Goal: Task Accomplishment & Management: Manage account settings

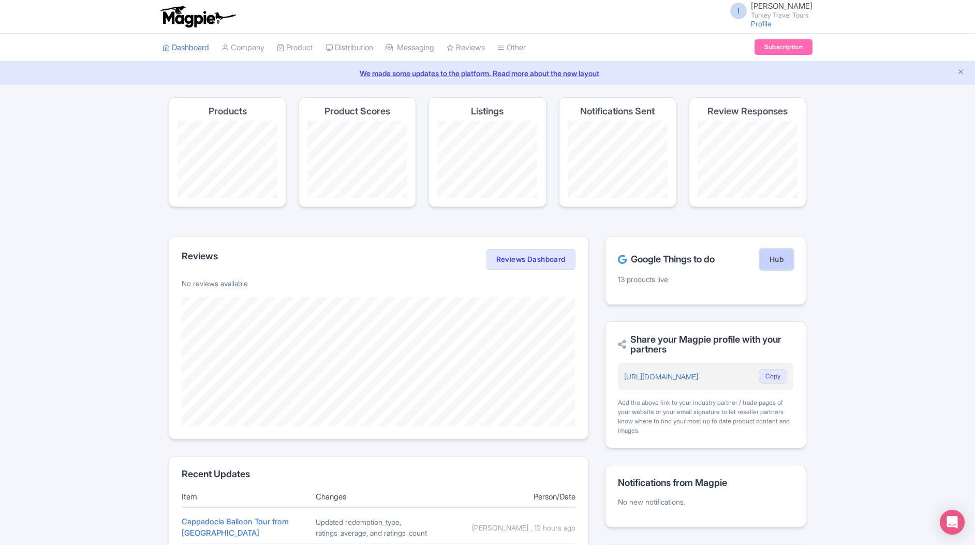
click at [781, 258] on link "Hub" at bounding box center [777, 259] width 34 height 21
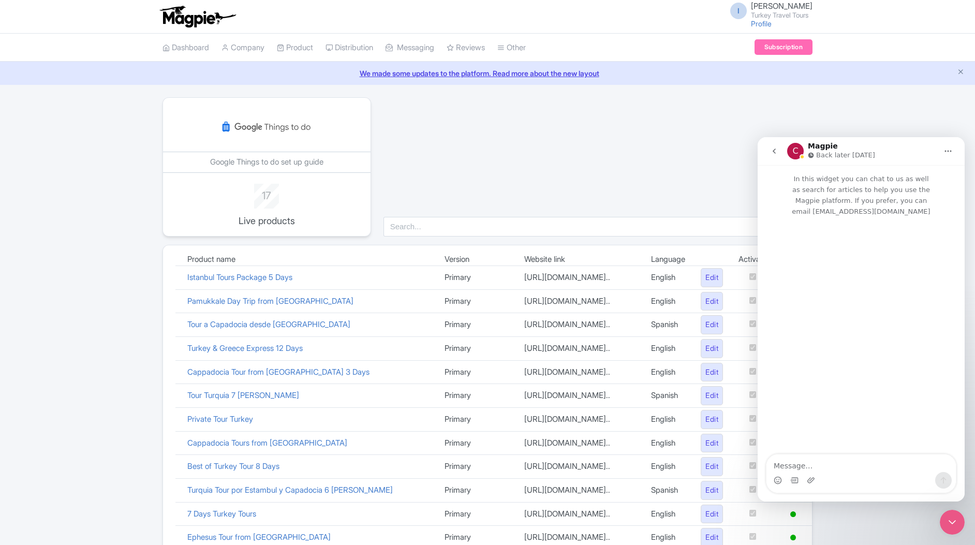
click at [774, 151] on icon "go back" at bounding box center [774, 151] width 3 height 5
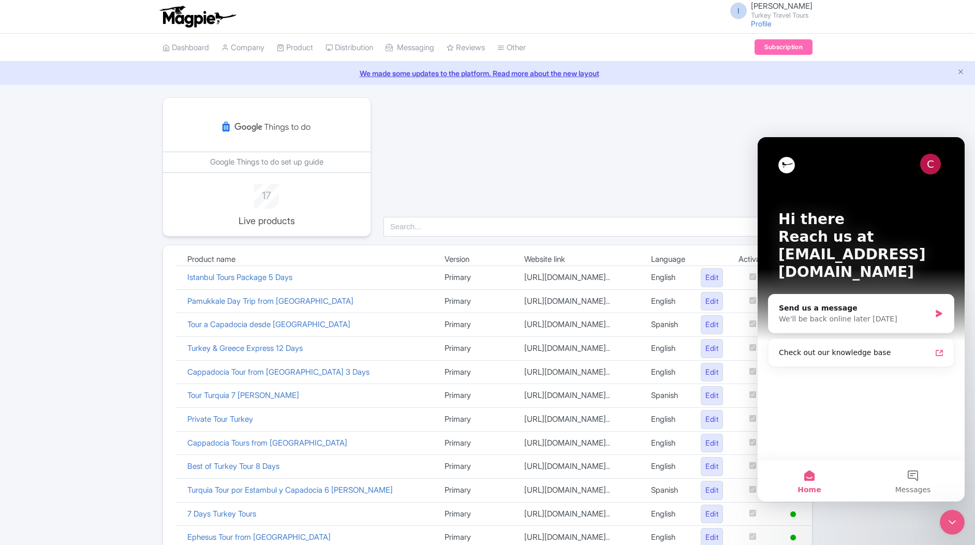
click at [946, 518] on icon "Close Intercom Messenger" at bounding box center [952, 522] width 12 height 12
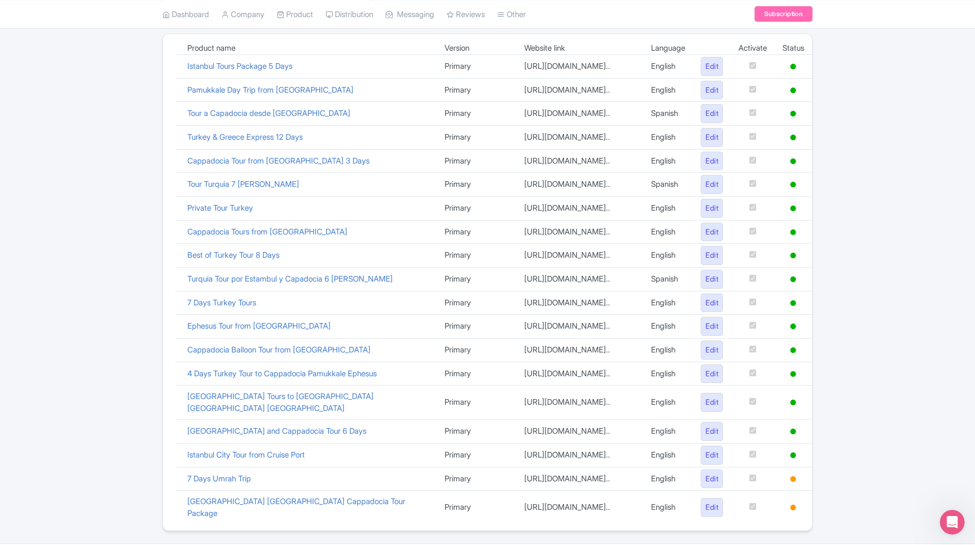
scroll to position [209, 0]
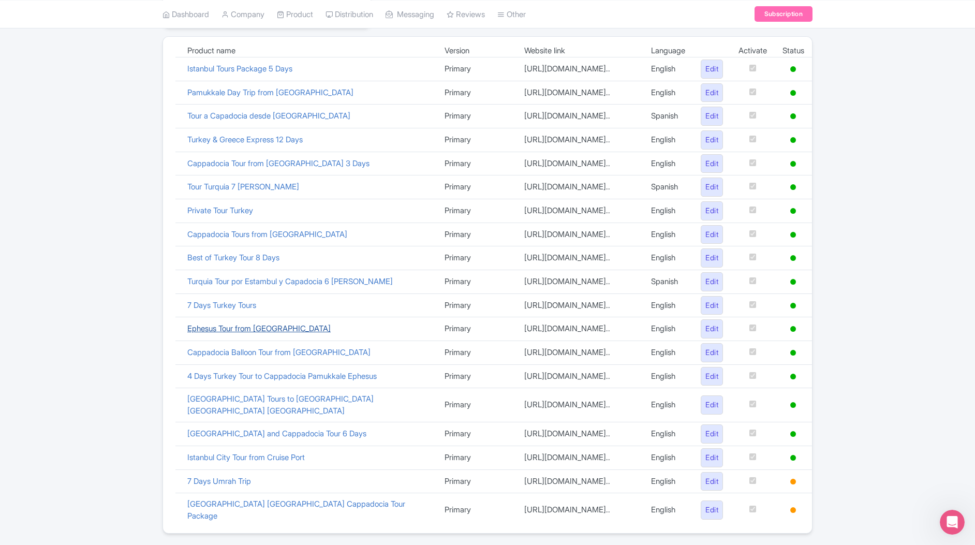
click at [250, 328] on link "Ephesus Tour from [GEOGRAPHIC_DATA]" at bounding box center [258, 329] width 143 height 10
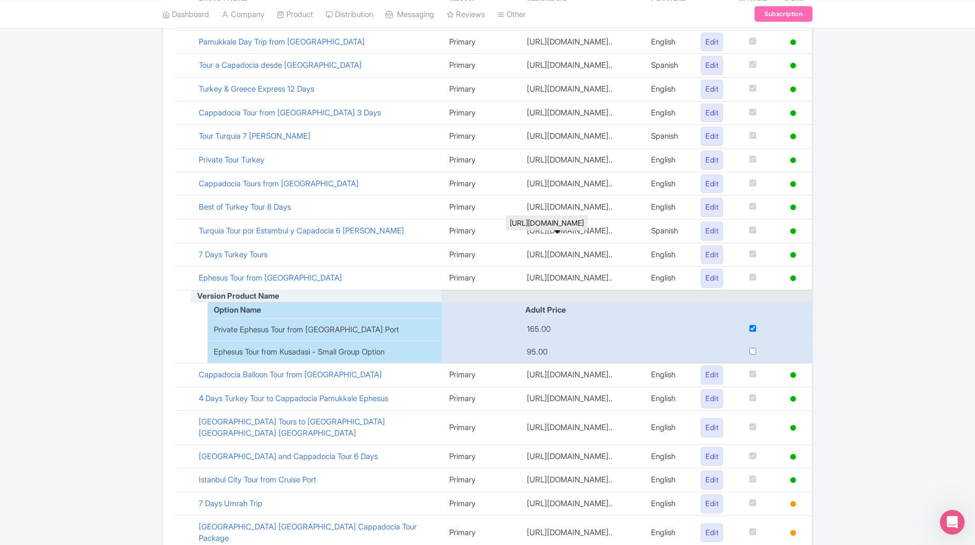
scroll to position [304, 0]
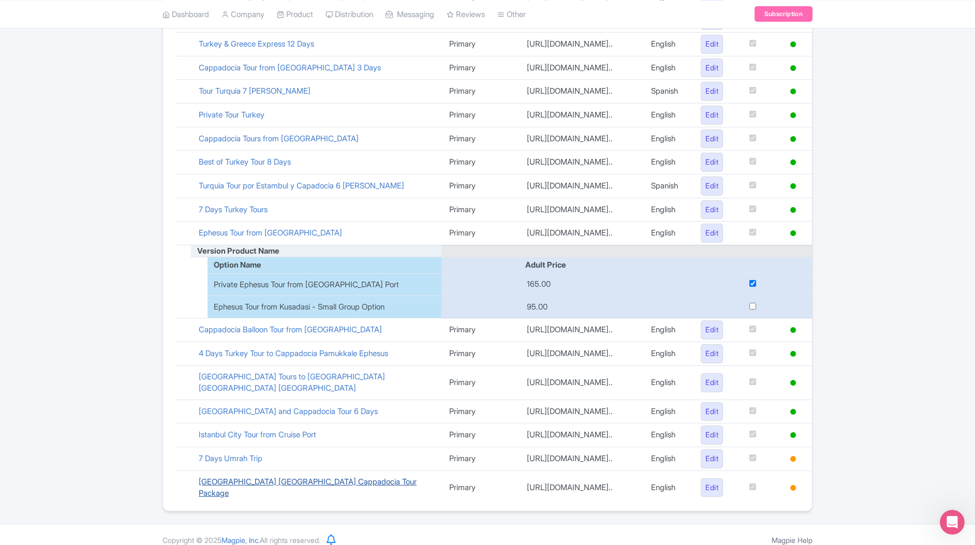
click at [249, 485] on link "[GEOGRAPHIC_DATA] [GEOGRAPHIC_DATA] Cappadocia Tour Package" at bounding box center [308, 488] width 218 height 22
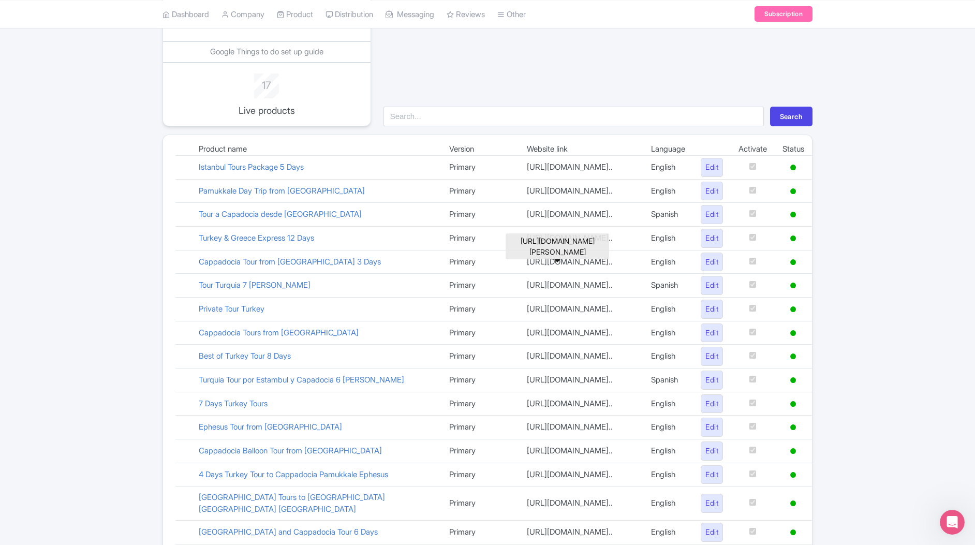
scroll to position [103, 0]
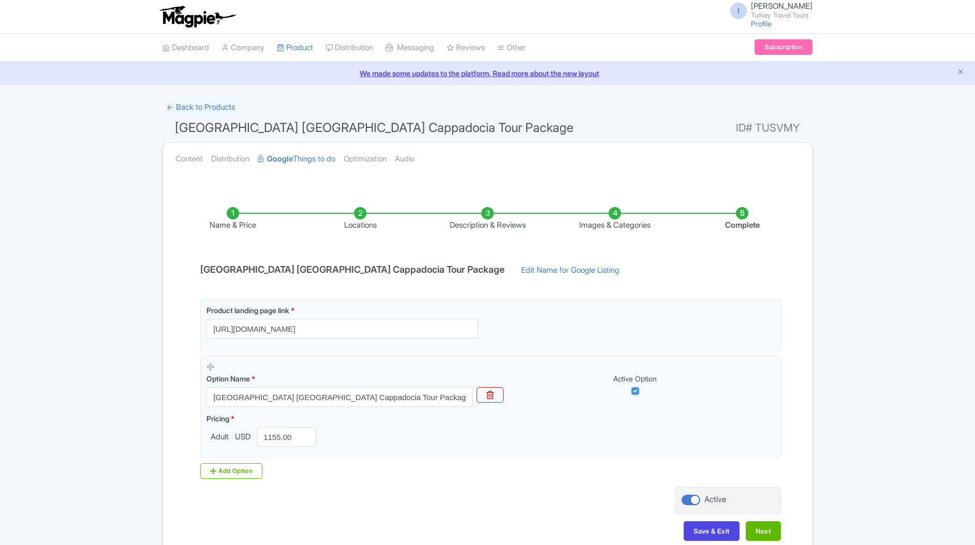
scroll to position [57, 0]
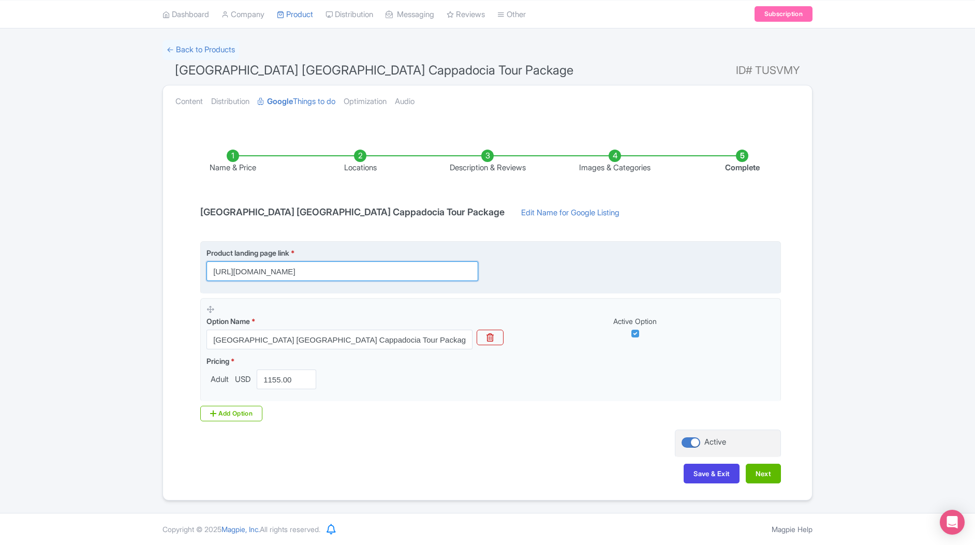
click at [401, 270] on input "https://www.turkeytraveltours.com/all/istanbul-antalya-cappadocia-tour" at bounding box center [343, 271] width 272 height 20
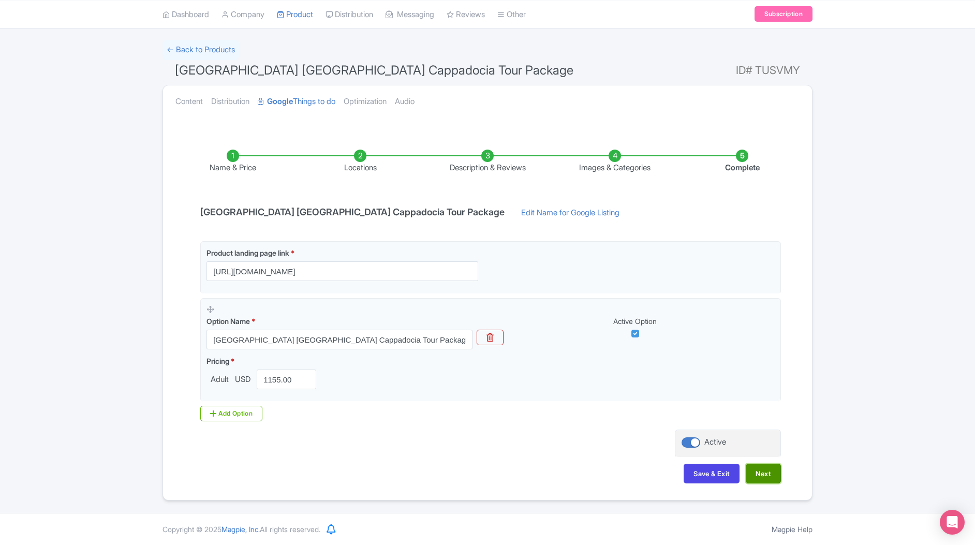
click at [778, 475] on button "Next" at bounding box center [763, 474] width 35 height 20
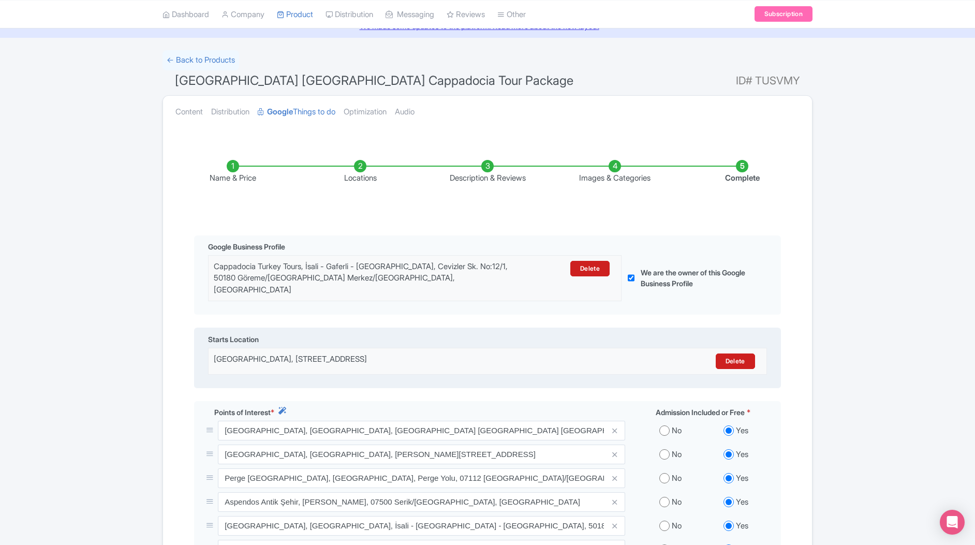
scroll to position [0, 0]
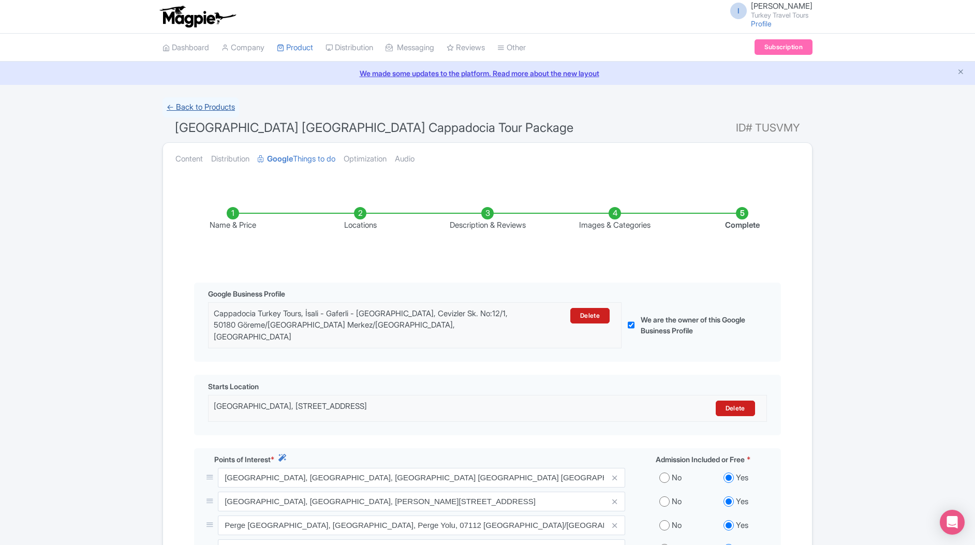
click at [174, 106] on link "← Back to Products" at bounding box center [201, 107] width 77 height 20
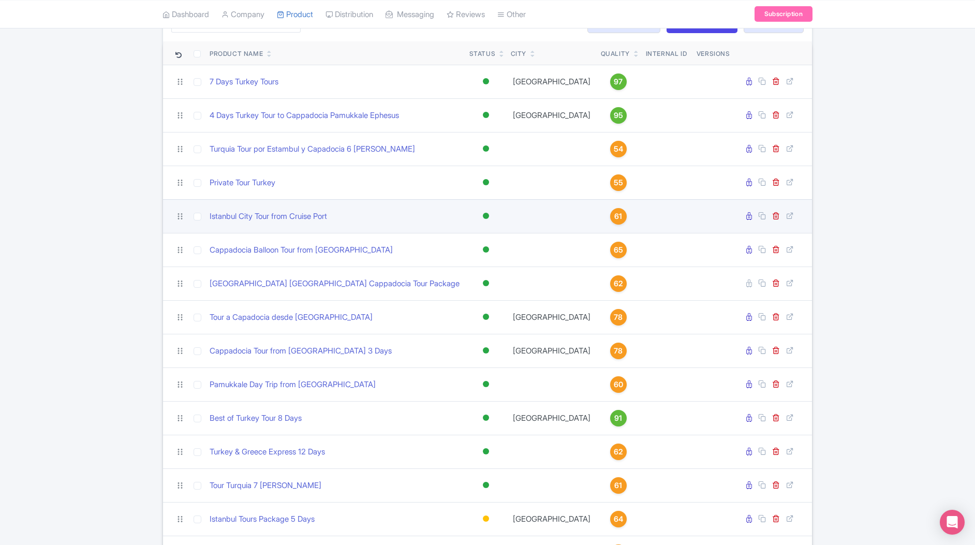
scroll to position [97, 0]
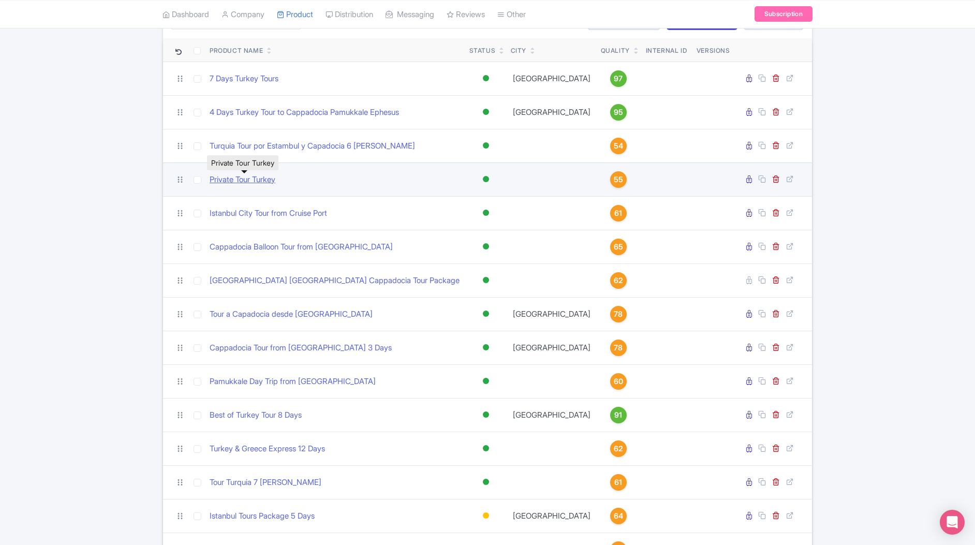
click at [241, 177] on link "Private Tour Turkey" at bounding box center [243, 180] width 66 height 12
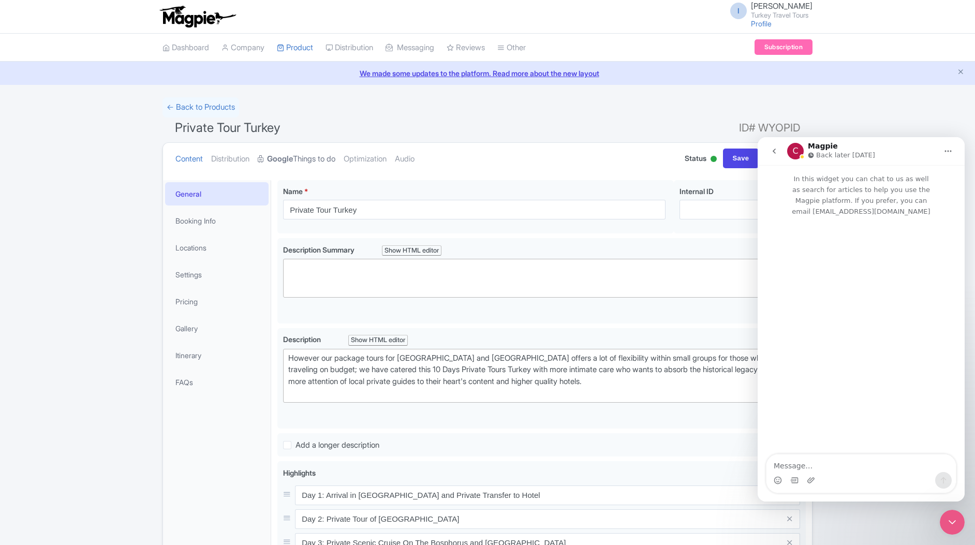
click at [293, 155] on strong "Google" at bounding box center [280, 159] width 26 height 12
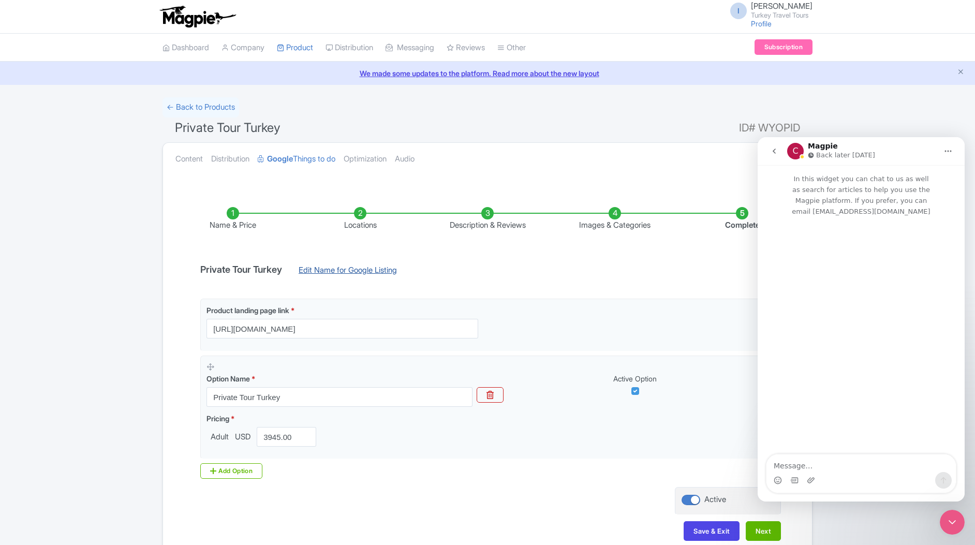
click at [405, 265] on link "Edit Name for Google Listing" at bounding box center [347, 273] width 119 height 17
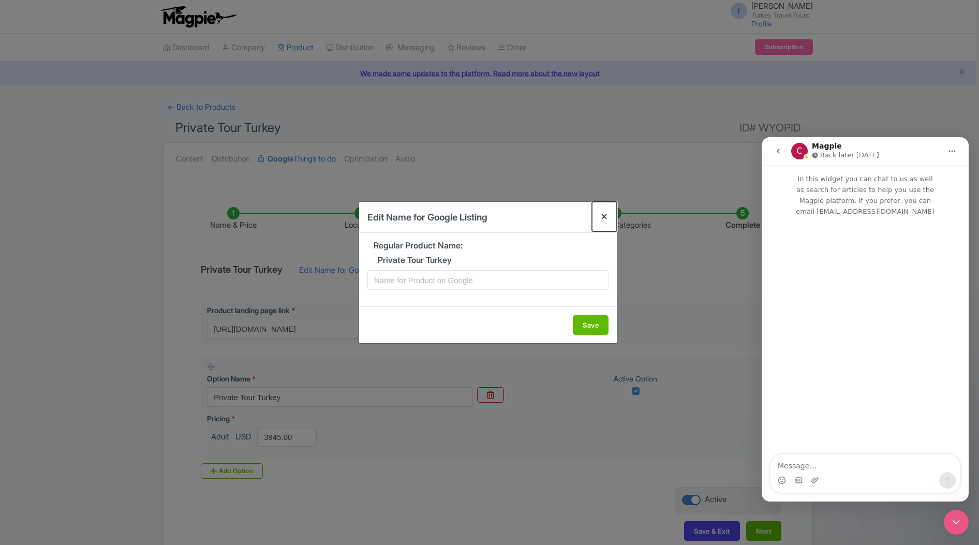
click at [604, 217] on button "Close" at bounding box center [604, 217] width 25 height 30
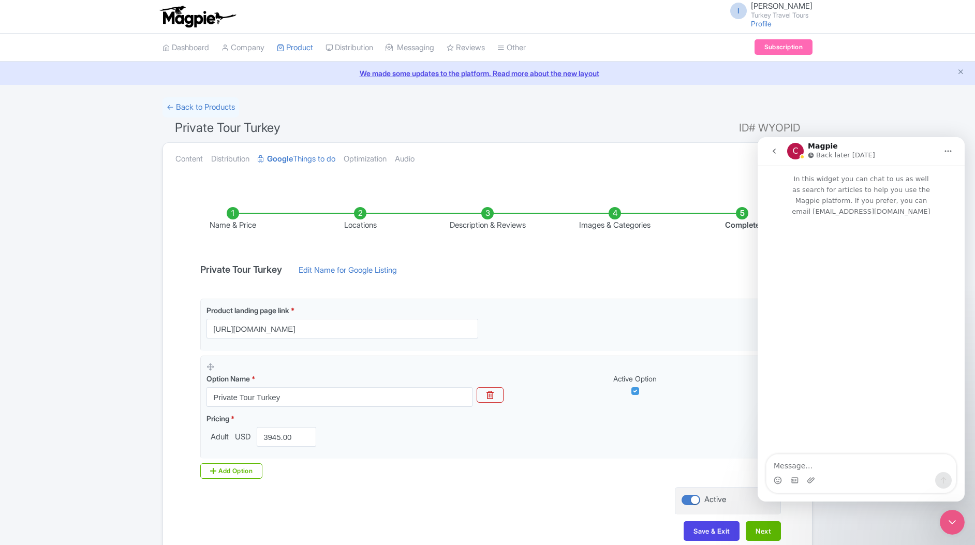
click at [775, 151] on icon "go back" at bounding box center [774, 151] width 8 height 8
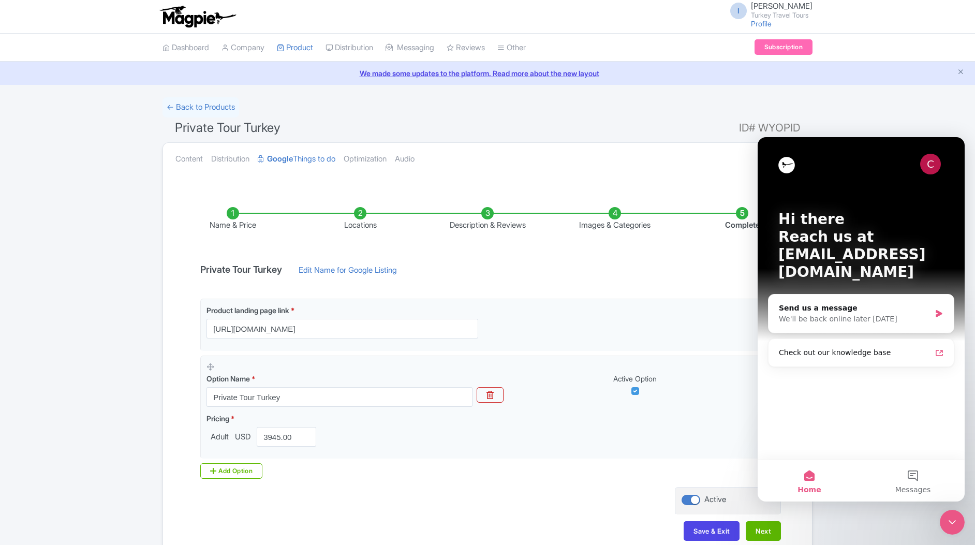
click at [954, 525] on icon "Close Intercom Messenger" at bounding box center [952, 522] width 12 height 12
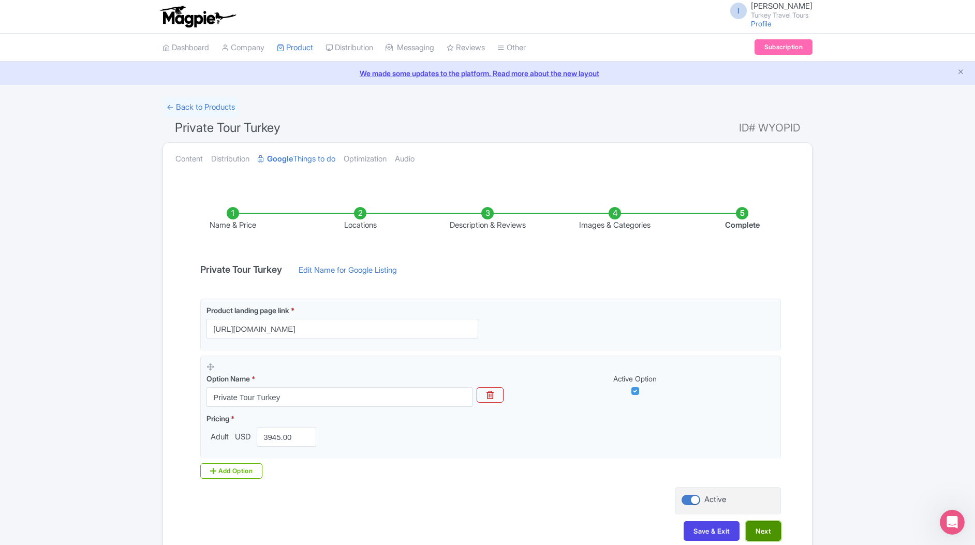
click at [767, 521] on button "Next" at bounding box center [763, 531] width 35 height 20
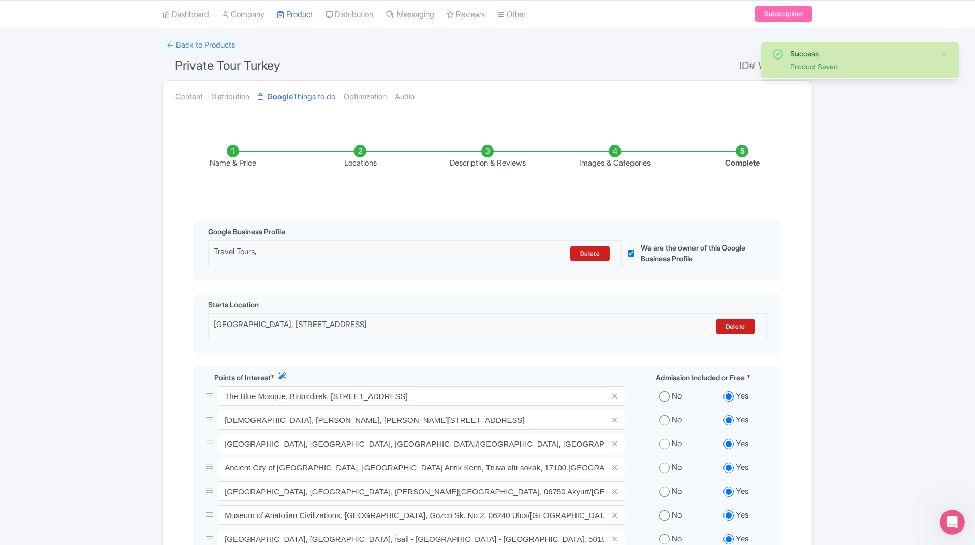
scroll to position [63, 0]
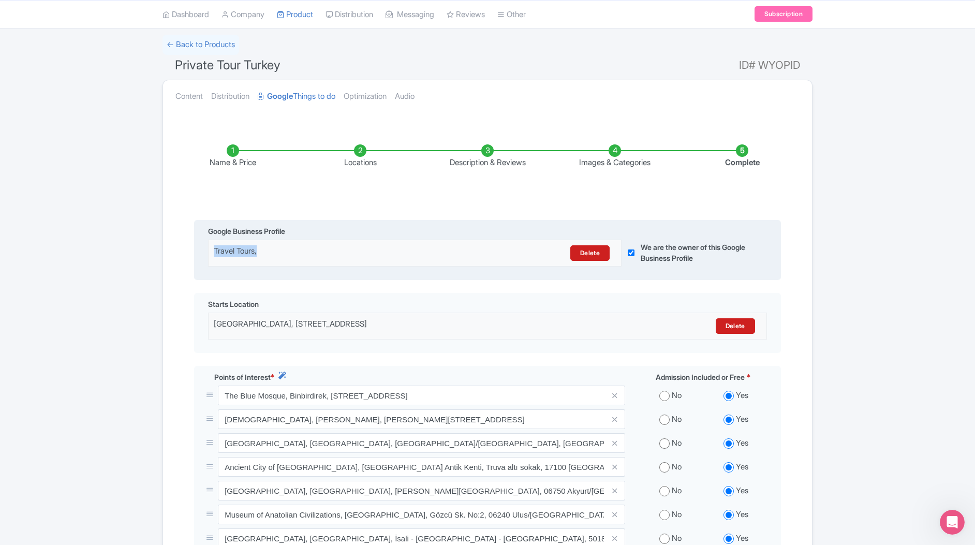
drag, startPoint x: 213, startPoint y: 248, endPoint x: 260, endPoint y: 251, distance: 47.7
click at [260, 251] on div "Travel Tours, Delete" at bounding box center [415, 253] width 415 height 16
click at [260, 251] on div "Travel Tours," at bounding box center [365, 253] width 302 height 16
drag, startPoint x: 265, startPoint y: 251, endPoint x: 214, endPoint y: 253, distance: 50.8
click at [214, 253] on div "Travel Tours," at bounding box center [365, 253] width 302 height 16
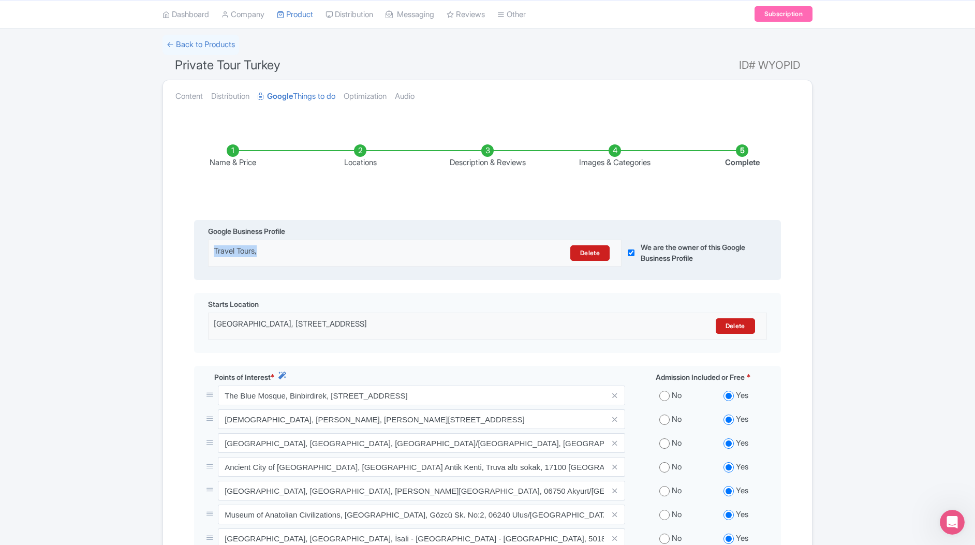
click at [214, 252] on div "Travel Tours," at bounding box center [365, 253] width 302 height 16
drag, startPoint x: 214, startPoint y: 253, endPoint x: 261, endPoint y: 254, distance: 46.6
click at [261, 254] on div "Travel Tours," at bounding box center [365, 253] width 302 height 16
drag, startPoint x: 261, startPoint y: 254, endPoint x: 218, endPoint y: 255, distance: 43.0
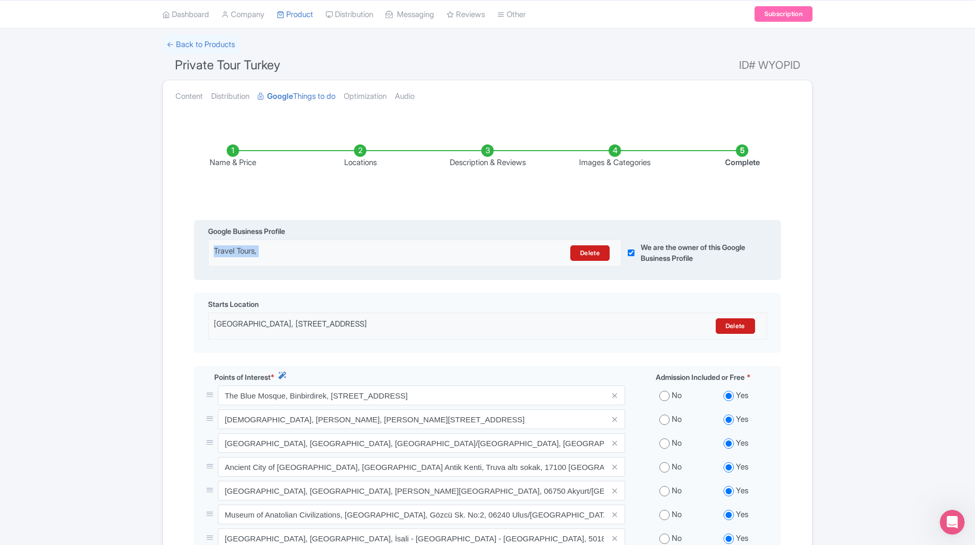
click at [218, 255] on div "Travel Tours," at bounding box center [365, 253] width 302 height 16
drag, startPoint x: 212, startPoint y: 254, endPoint x: 264, endPoint y: 255, distance: 52.3
click at [264, 255] on div "Travel Tours, Delete" at bounding box center [415, 253] width 415 height 16
click at [264, 255] on div "Travel Tours," at bounding box center [365, 253] width 302 height 16
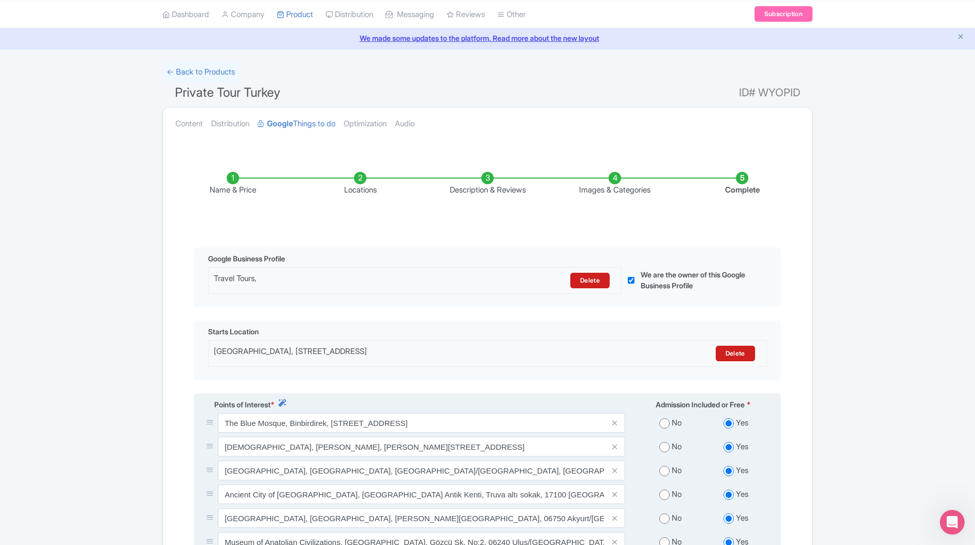
scroll to position [0, 0]
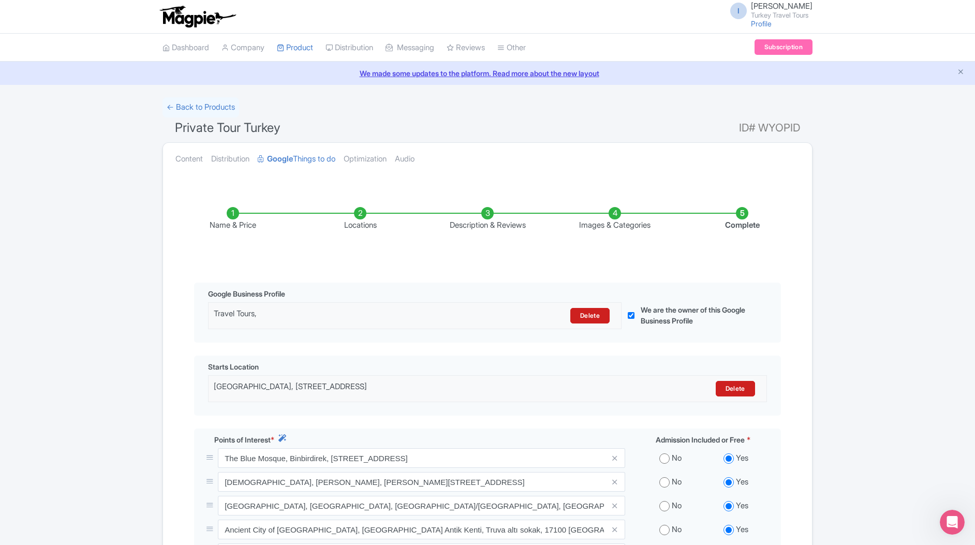
click at [439, 73] on link "We made some updates to the platform. Read more about the new layout" at bounding box center [487, 73] width 963 height 11
click at [187, 99] on link "← Back to Products" at bounding box center [201, 107] width 77 height 20
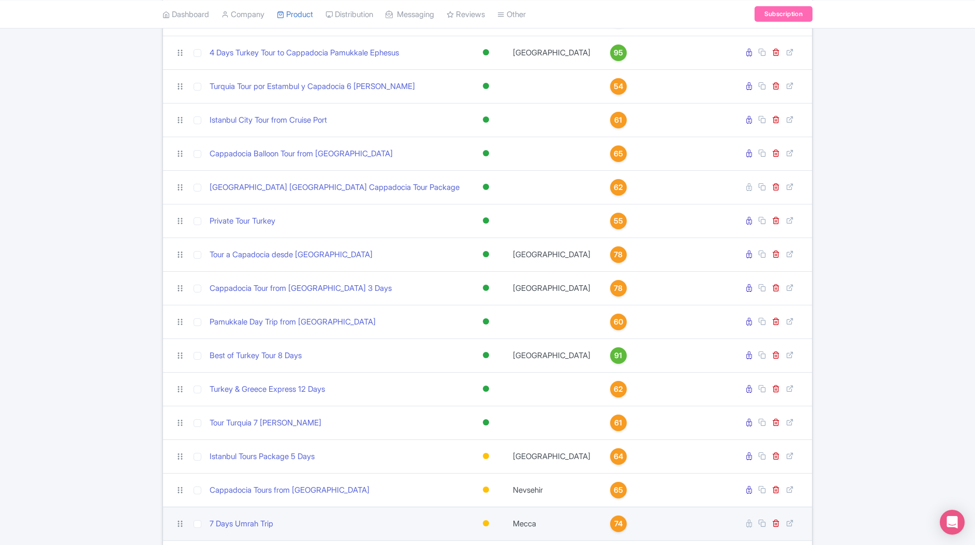
scroll to position [137, 0]
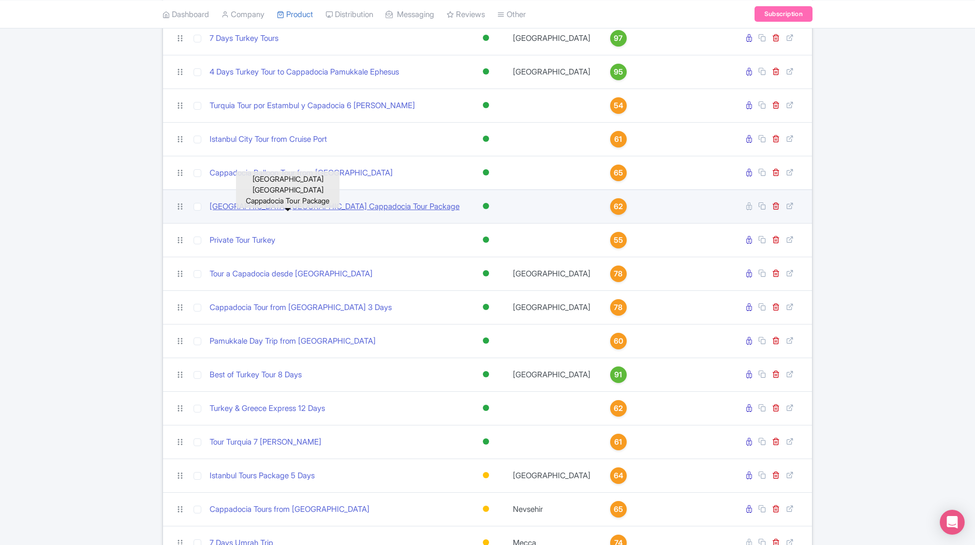
click at [290, 204] on link "Istanbul Antalya Cappadocia Tour Package" at bounding box center [335, 207] width 250 height 12
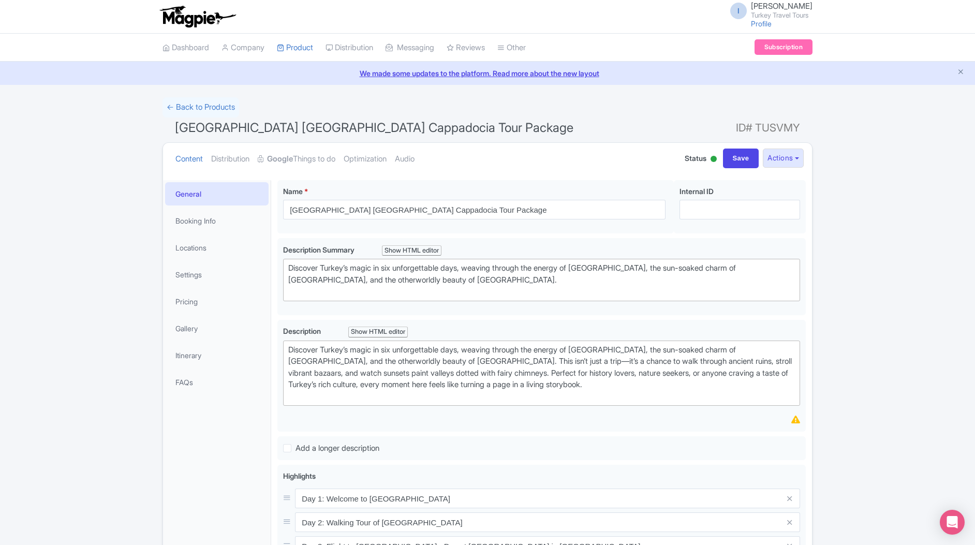
click at [266, 123] on span "[GEOGRAPHIC_DATA] [GEOGRAPHIC_DATA] Cappadocia Tour Package" at bounding box center [374, 127] width 399 height 15
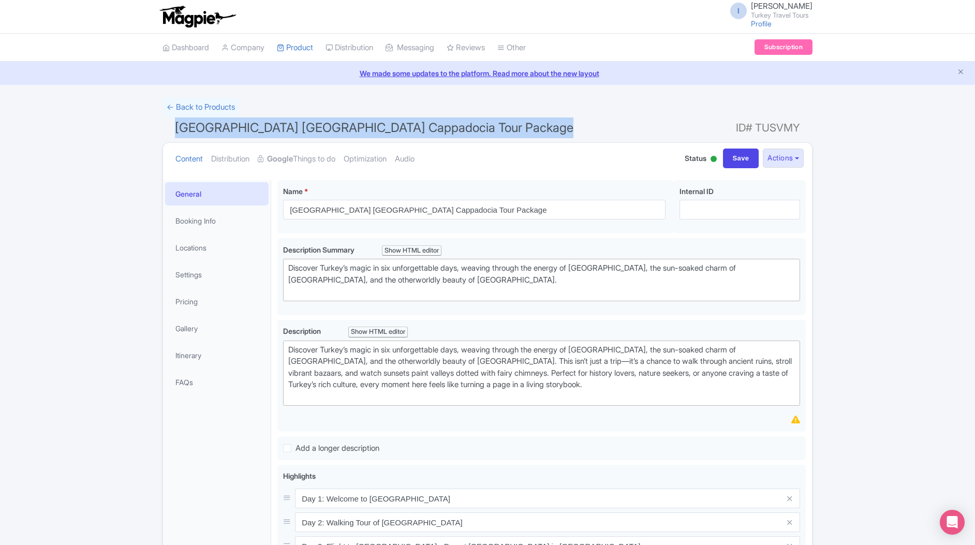
click at [266, 123] on span "[GEOGRAPHIC_DATA] [GEOGRAPHIC_DATA] Cappadocia Tour Package" at bounding box center [374, 127] width 399 height 15
copy h1 "[GEOGRAPHIC_DATA] [GEOGRAPHIC_DATA] Cappadocia Tour Package"
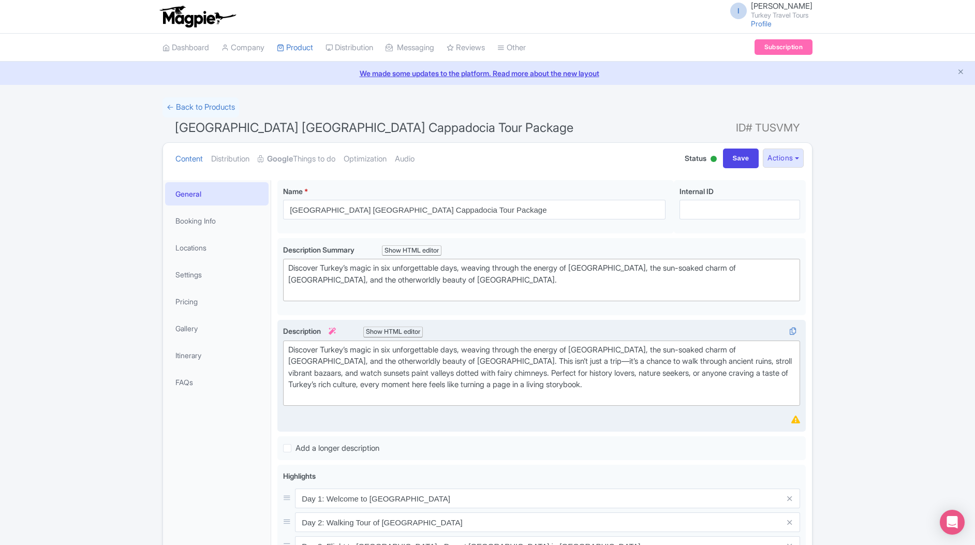
click at [288, 346] on trix-editor "Discover Turkey’s magic in six unforgettable days, weaving through the energy o…" at bounding box center [541, 374] width 517 height 66
paste trix-editor "<h1>Istanbul Antalya Cappadocia Tour Package</h1><div><br></div>"
type trix-editor "<h1>Istanbul Antalya Cappadocia Tour Package</h1><div><br></div><div>Discover T…"
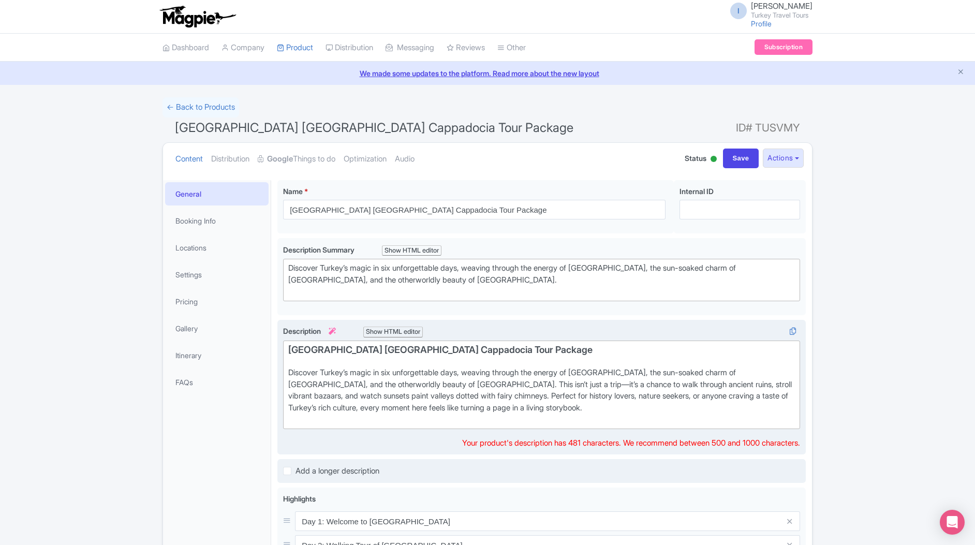
click at [545, 473] on div "Add a longer description" at bounding box center [541, 471] width 517 height 12
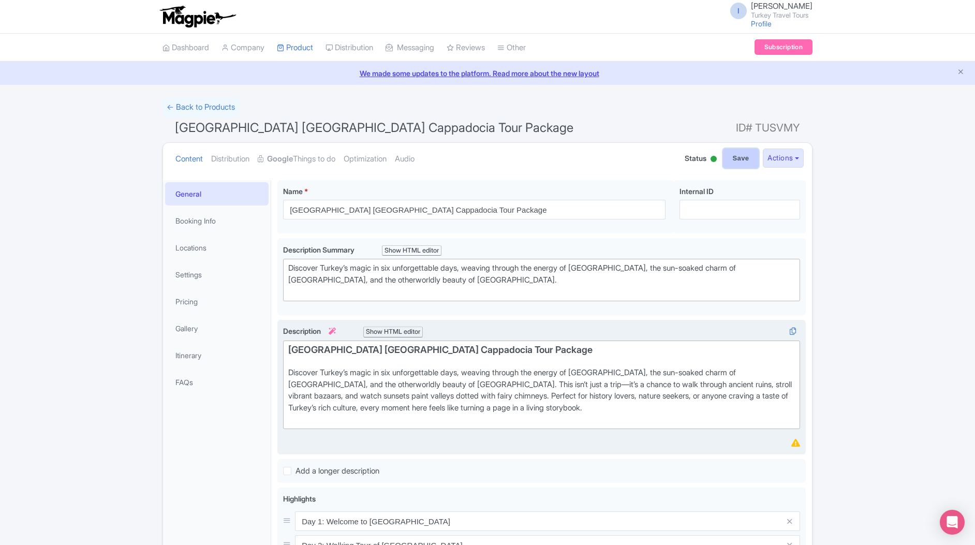
click at [731, 155] on input "Save" at bounding box center [741, 159] width 36 height 20
type input "Saving..."
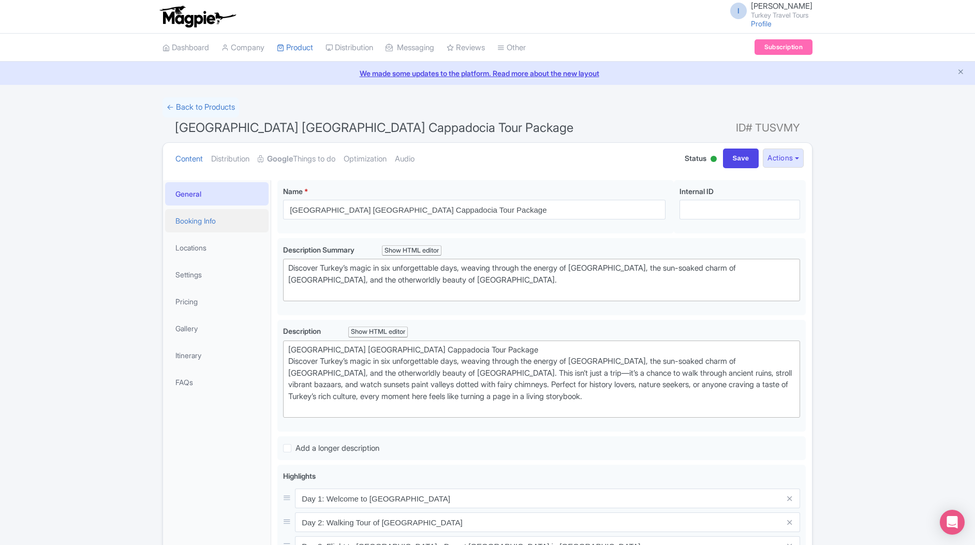
click at [203, 221] on link "Booking Info" at bounding box center [217, 220] width 104 height 23
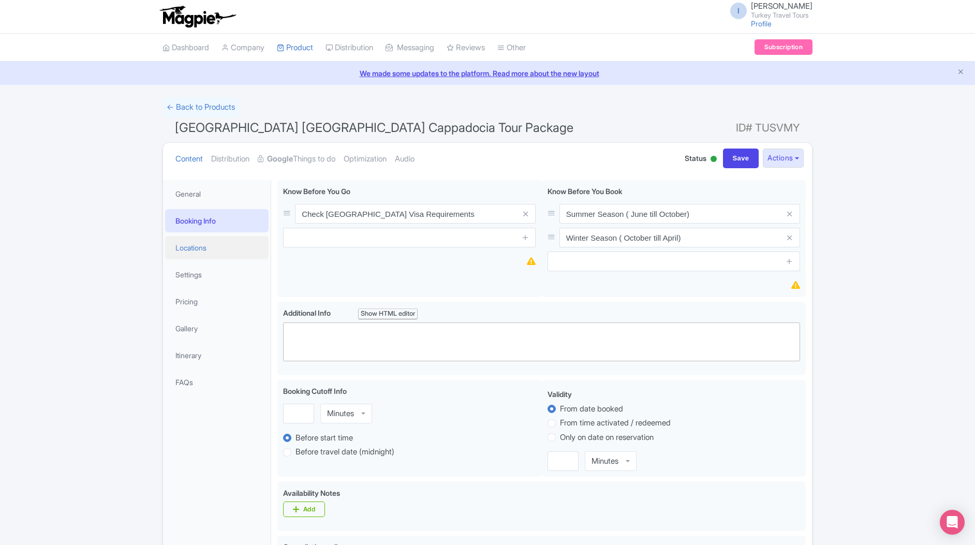
click at [190, 253] on link "Locations" at bounding box center [217, 247] width 104 height 23
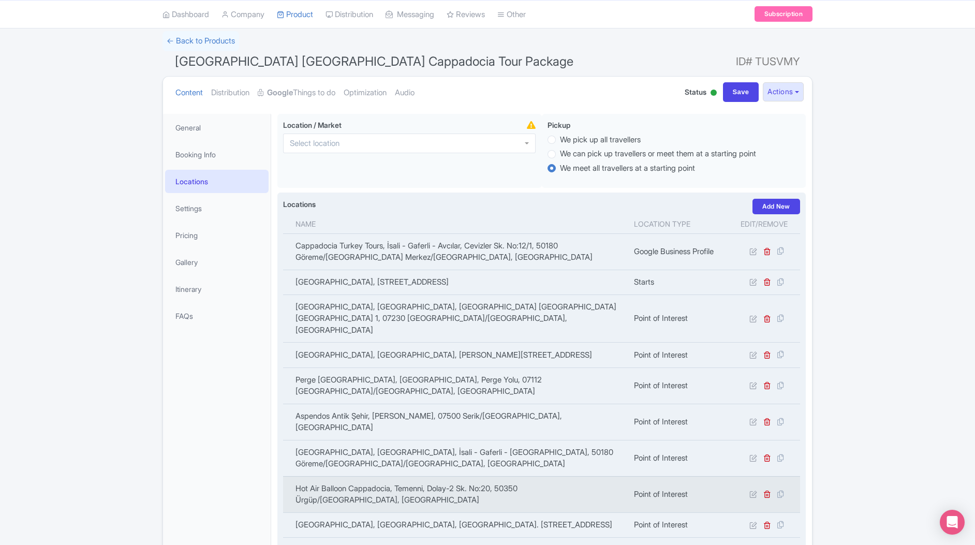
scroll to position [68, 0]
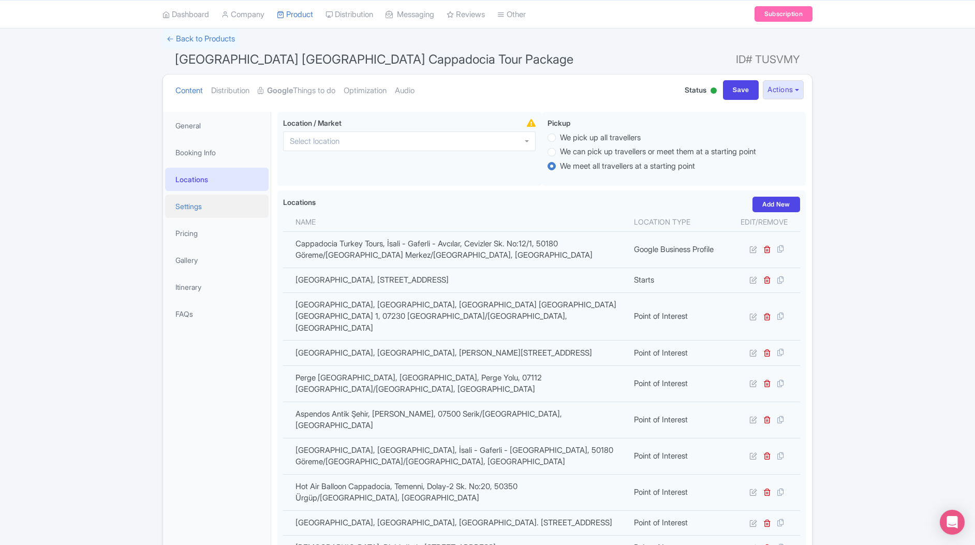
click at [197, 207] on link "Settings" at bounding box center [217, 206] width 104 height 23
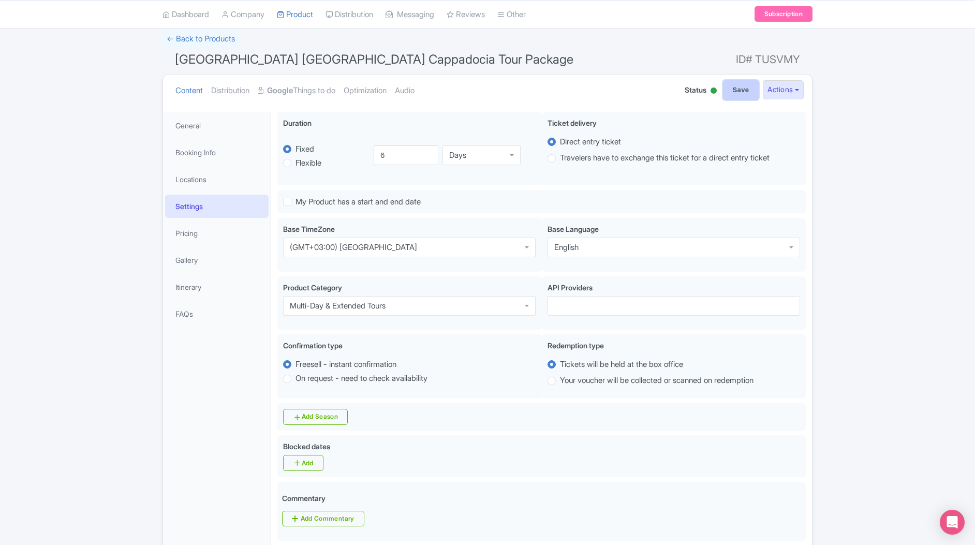
click at [733, 91] on input "Save" at bounding box center [741, 90] width 36 height 20
type input "Saving..."
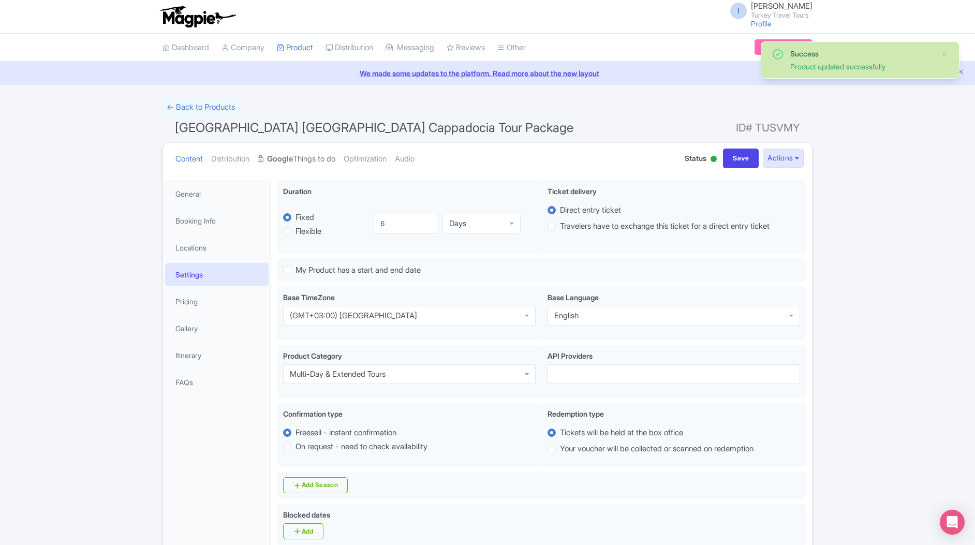
click at [293, 159] on strong "Google" at bounding box center [280, 159] width 26 height 12
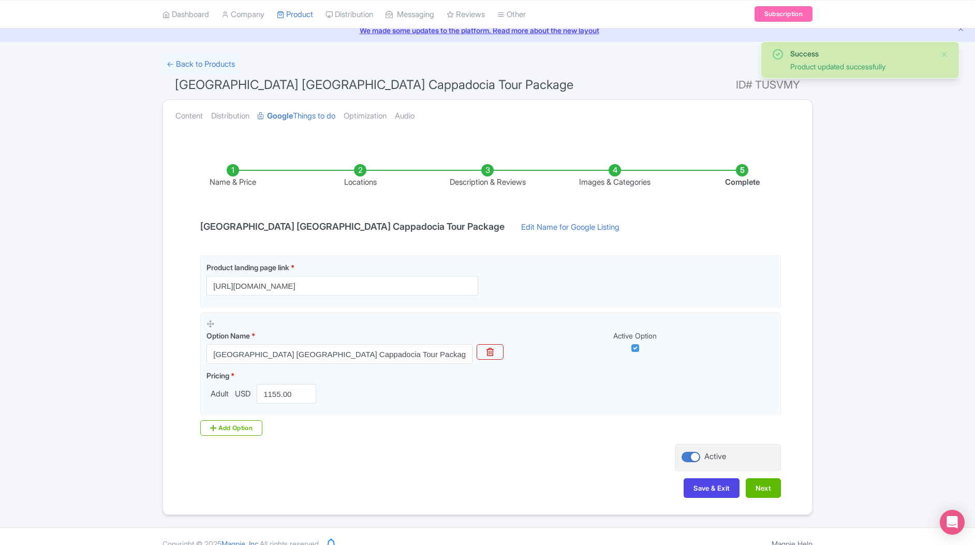
scroll to position [57, 0]
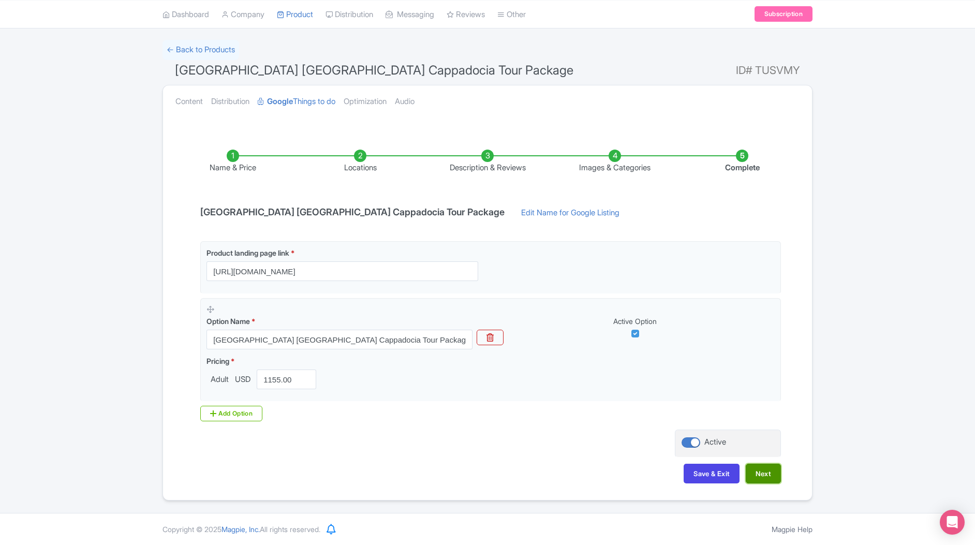
click at [765, 475] on button "Next" at bounding box center [763, 474] width 35 height 20
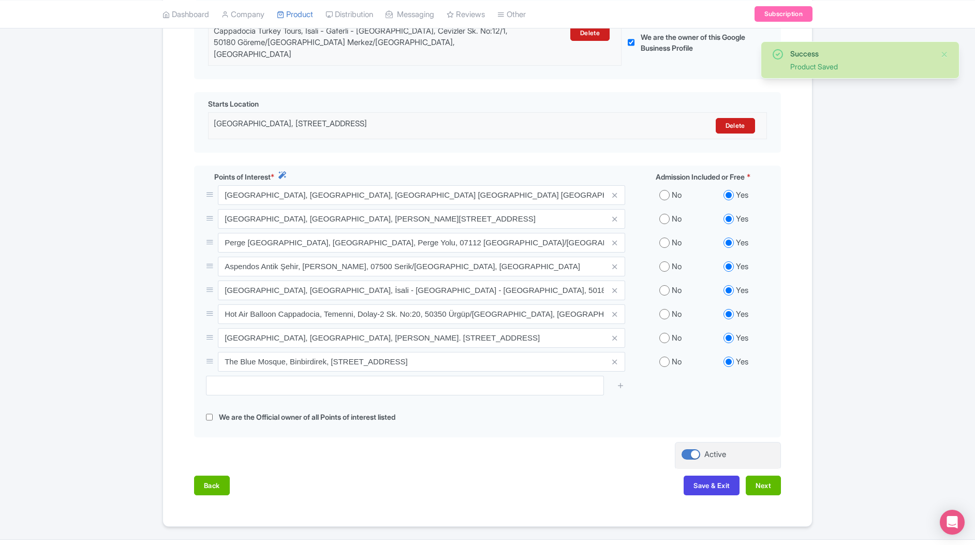
scroll to position [298, 0]
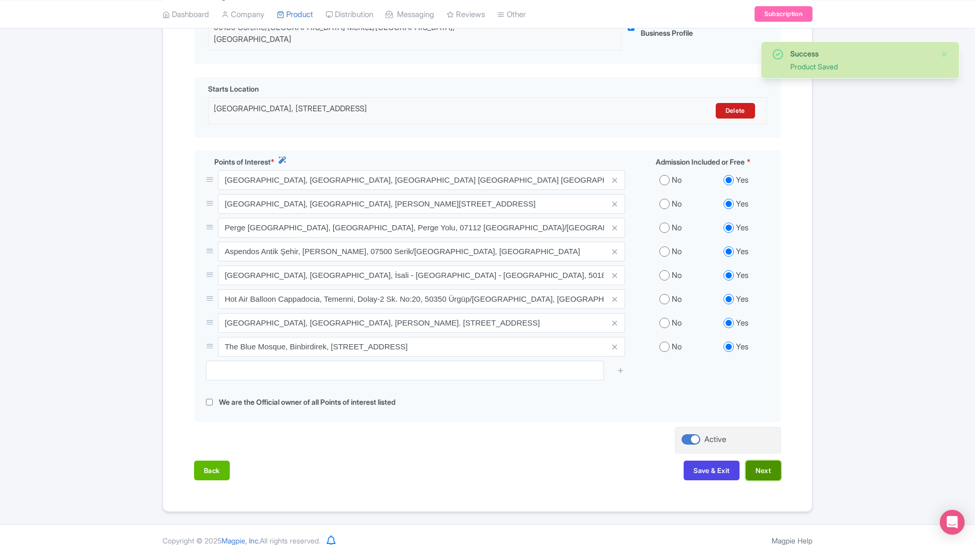
click at [766, 461] on button "Next" at bounding box center [763, 471] width 35 height 20
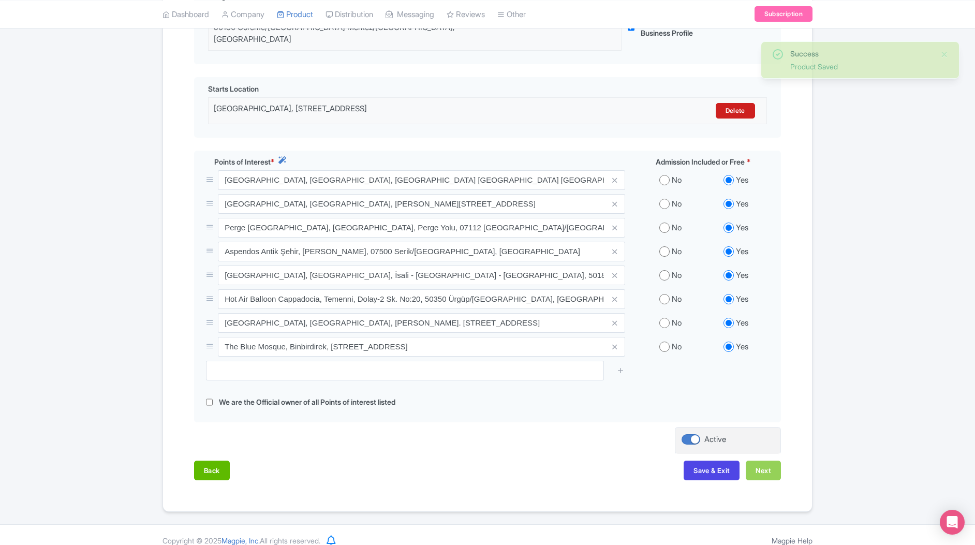
scroll to position [296, 0]
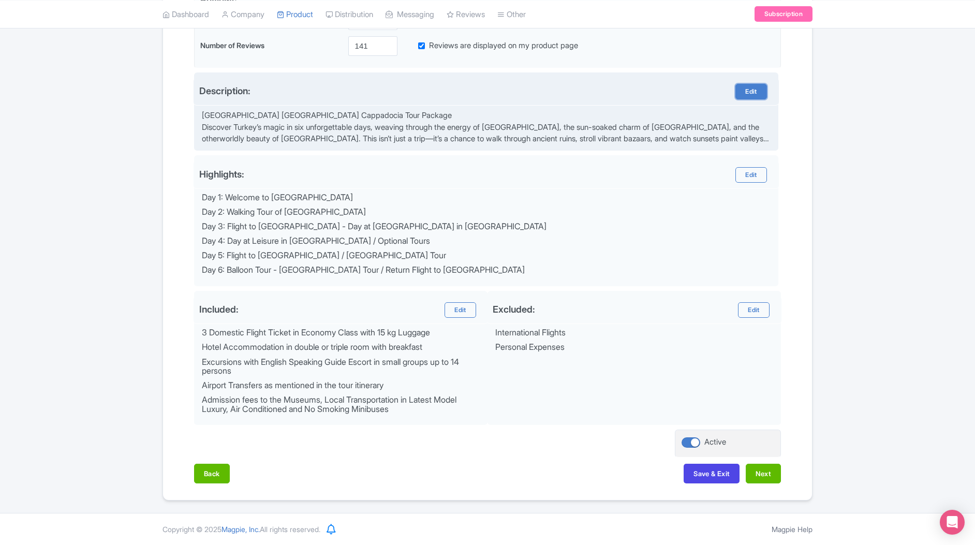
click at [747, 96] on link "Edit" at bounding box center [751, 92] width 31 height 16
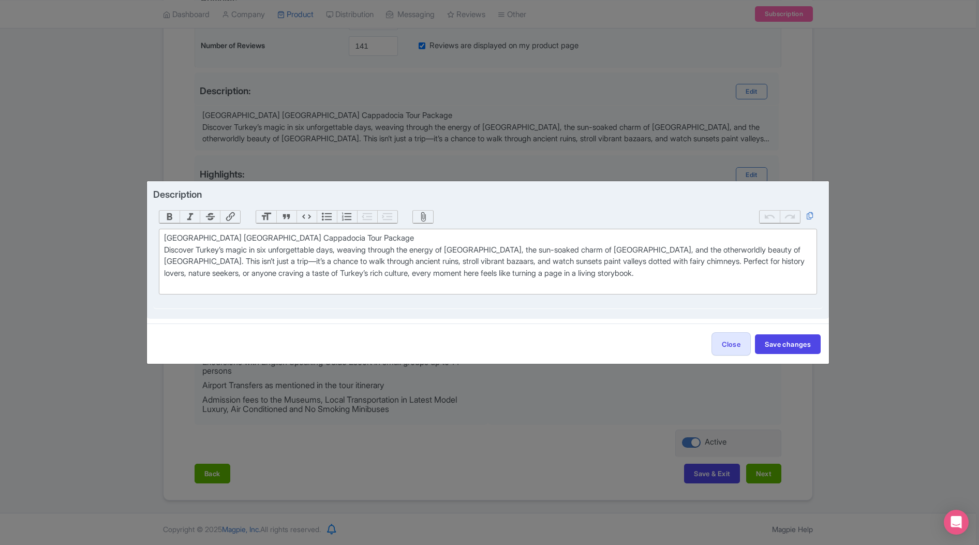
drag, startPoint x: 165, startPoint y: 248, endPoint x: 197, endPoint y: 265, distance: 36.4
click at [165, 248] on div "Istanbul Antalya Cappadocia Tour Package Discover Turkey’s magic in six unforge…" at bounding box center [488, 261] width 648 height 58
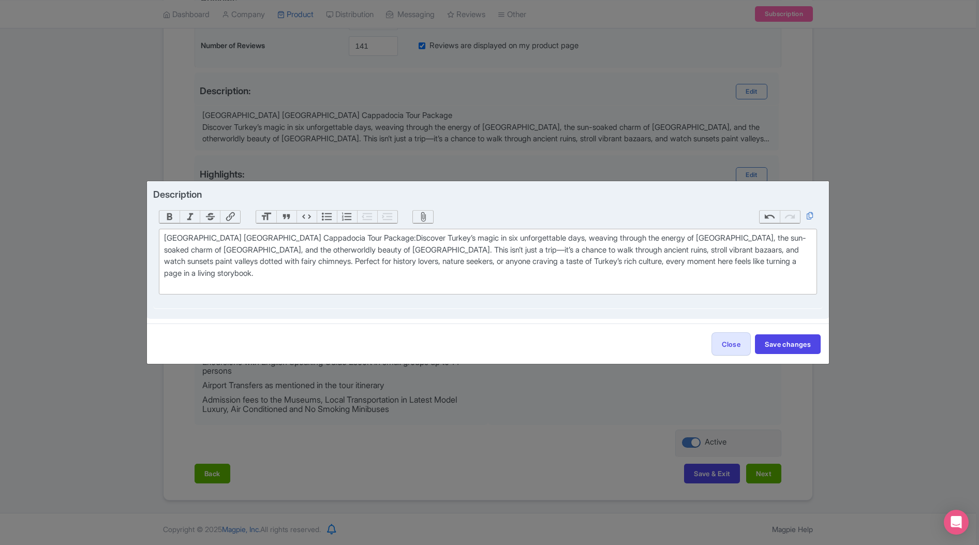
type trix-editor "<div>Istanbul Antalya Cappadocia Tour Package: Discover Turkey’s magic in six u…"
click at [505, 243] on div "Istanbul Antalya Cappadocia Tour Package: Discover Turkey’s magic in six unforg…" at bounding box center [488, 261] width 648 height 58
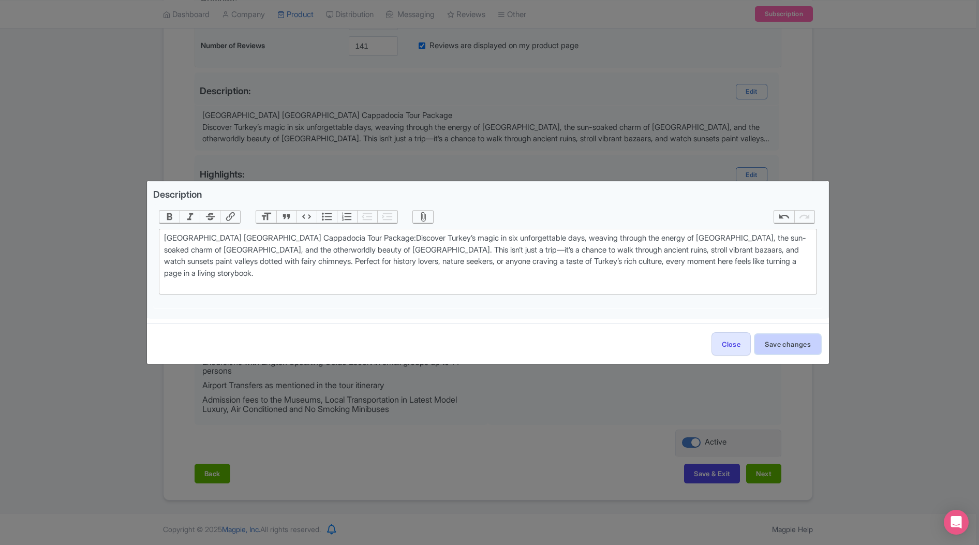
click at [793, 334] on button "Save changes" at bounding box center [788, 344] width 66 height 20
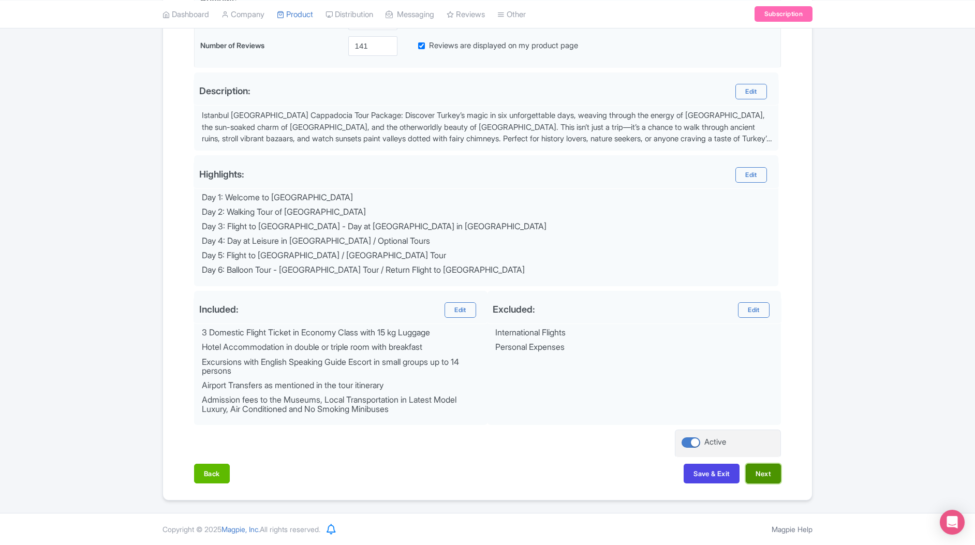
click at [764, 466] on button "Next" at bounding box center [763, 474] width 35 height 20
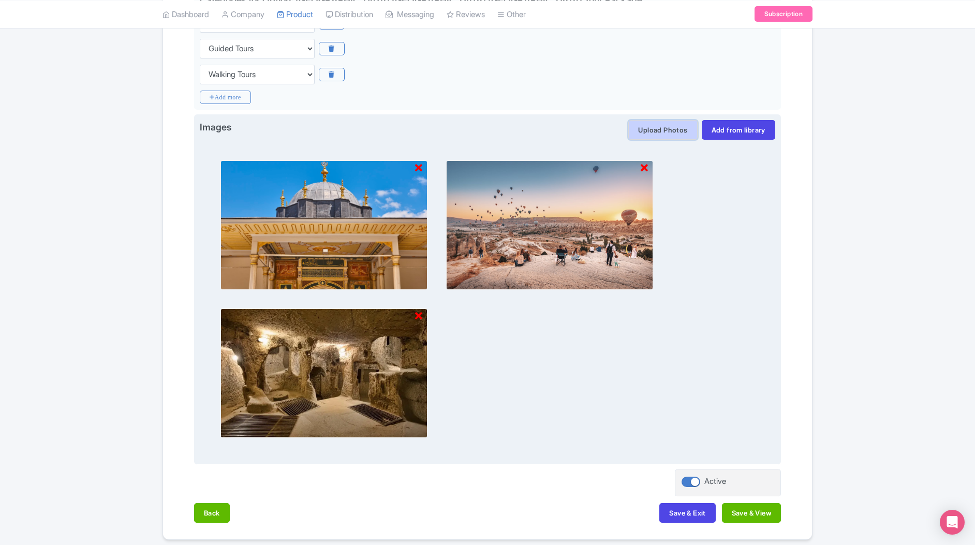
click at [659, 127] on button "Upload Photos" at bounding box center [662, 130] width 69 height 20
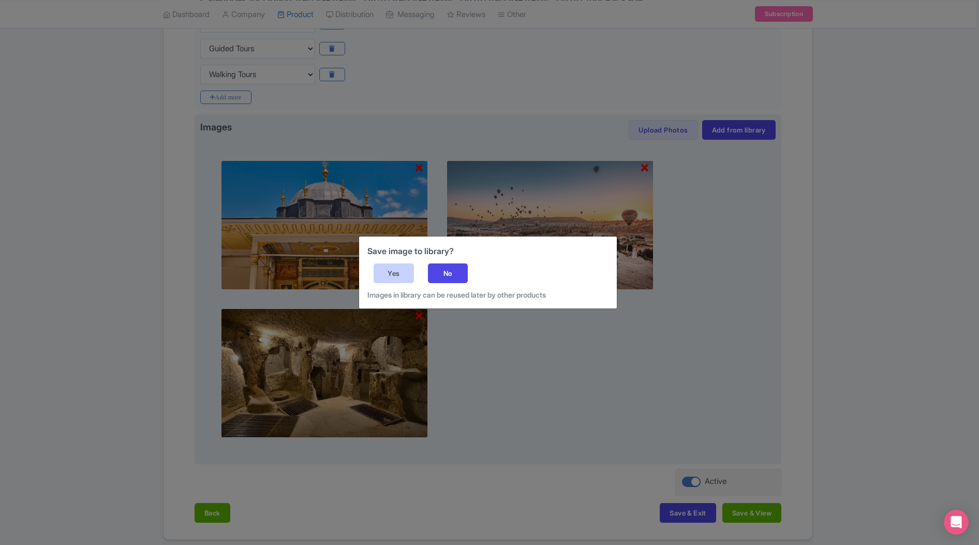
click at [386, 269] on div "Yes" at bounding box center [394, 273] width 40 height 20
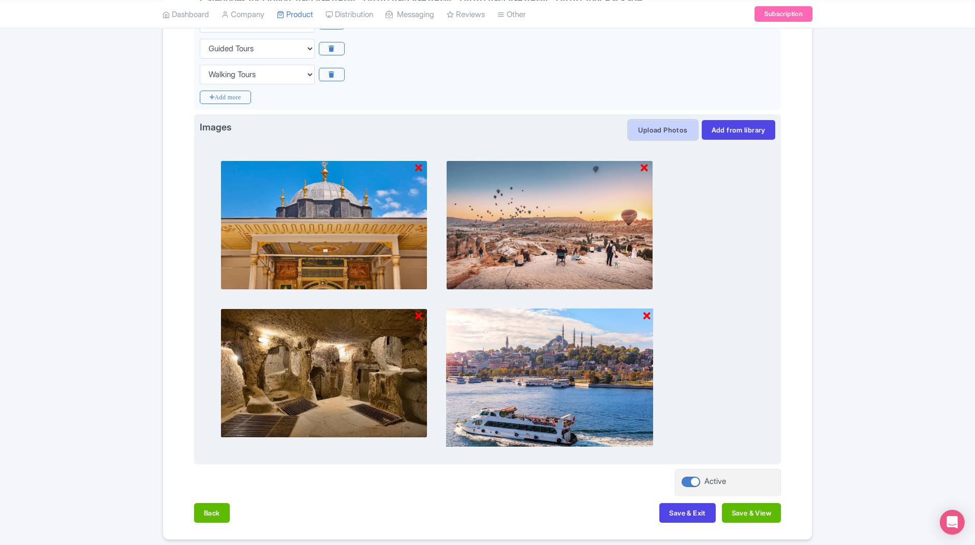
click at [648, 129] on button "Upload Photos" at bounding box center [662, 130] width 69 height 20
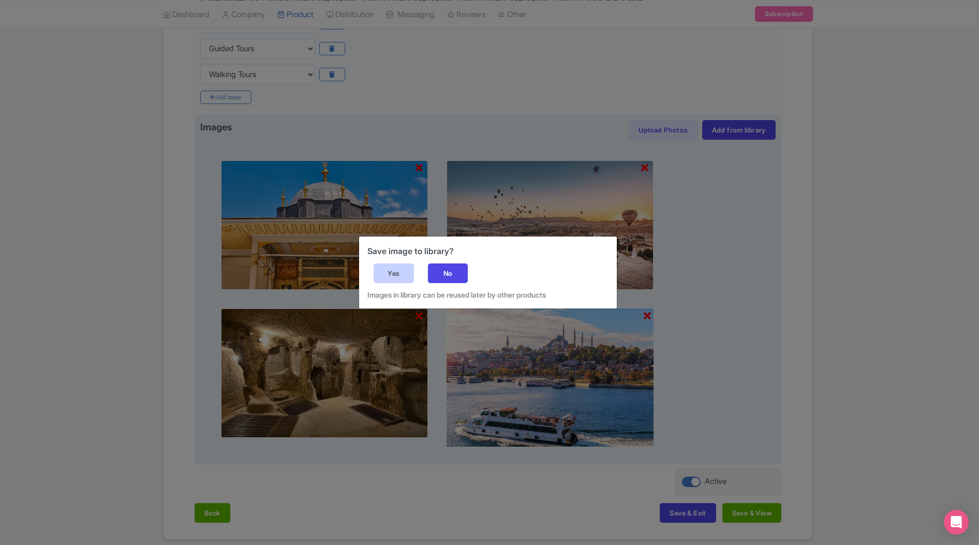
click at [387, 267] on div "Yes" at bounding box center [394, 273] width 40 height 20
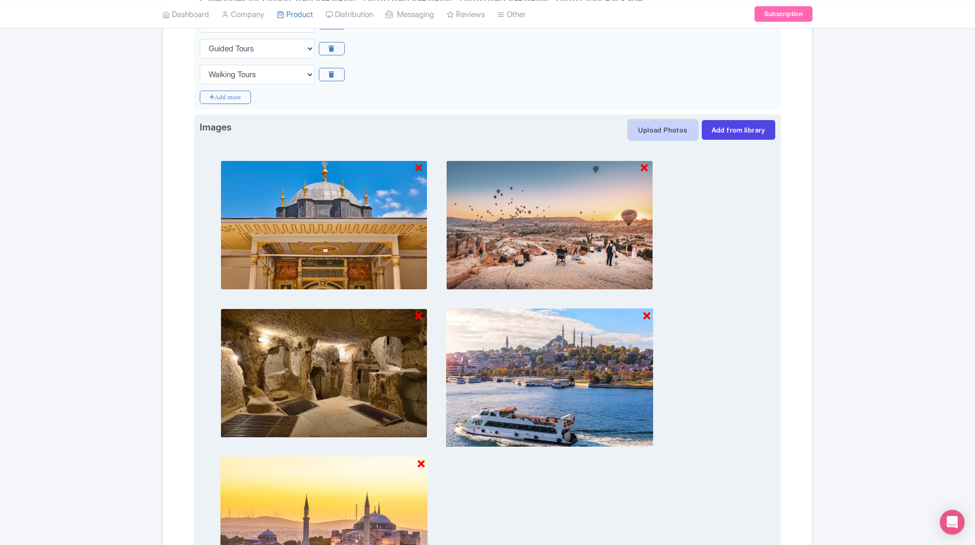
click at [648, 128] on button "Upload Photos" at bounding box center [662, 130] width 69 height 20
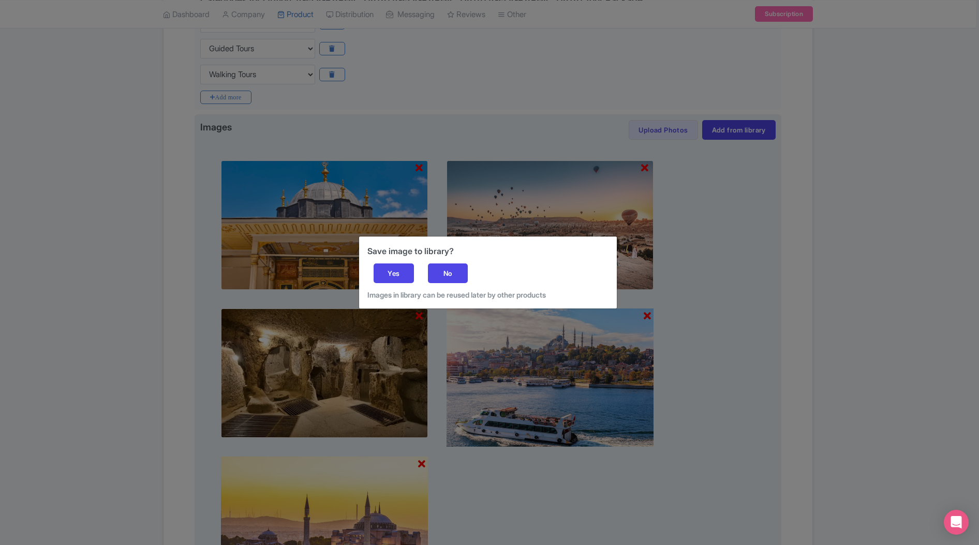
click at [392, 278] on div "Yes" at bounding box center [394, 273] width 40 height 20
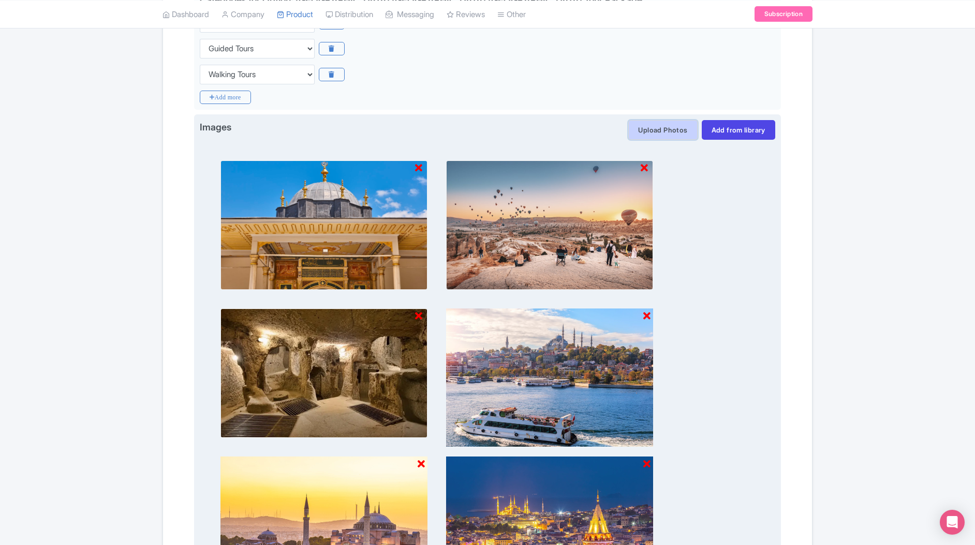
click at [661, 130] on button "Upload Photos" at bounding box center [662, 130] width 69 height 20
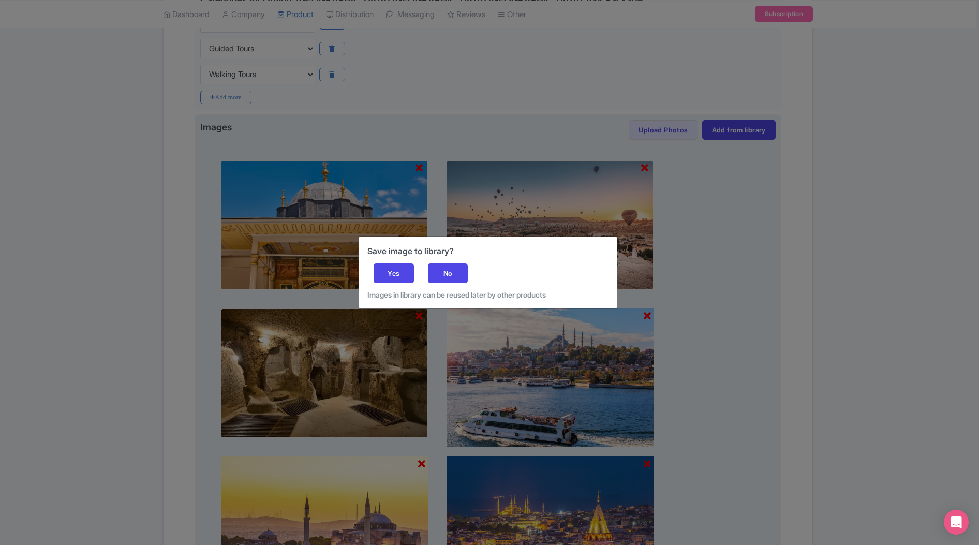
drag, startPoint x: 390, startPoint y: 274, endPoint x: 315, endPoint y: 256, distance: 77.1
click at [390, 274] on div "Yes" at bounding box center [394, 273] width 40 height 20
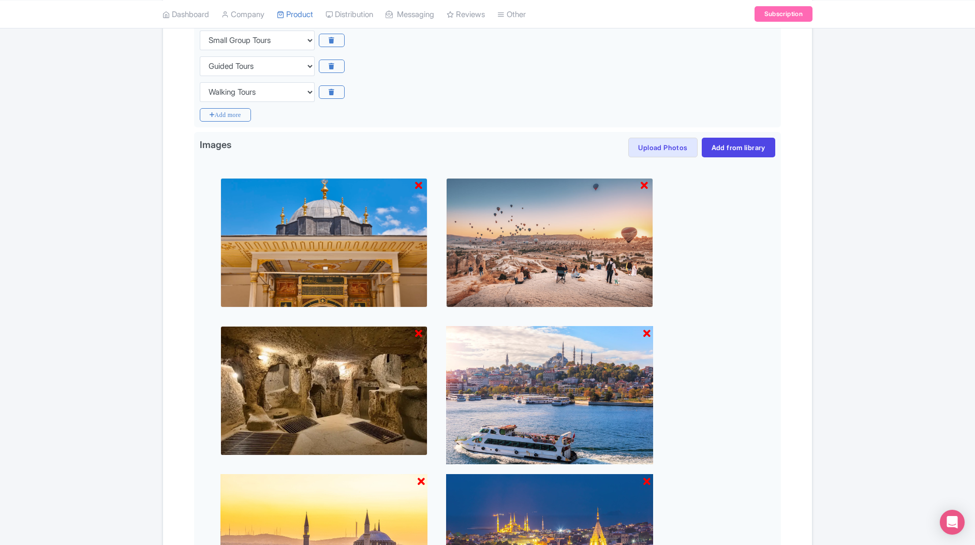
scroll to position [278, 0]
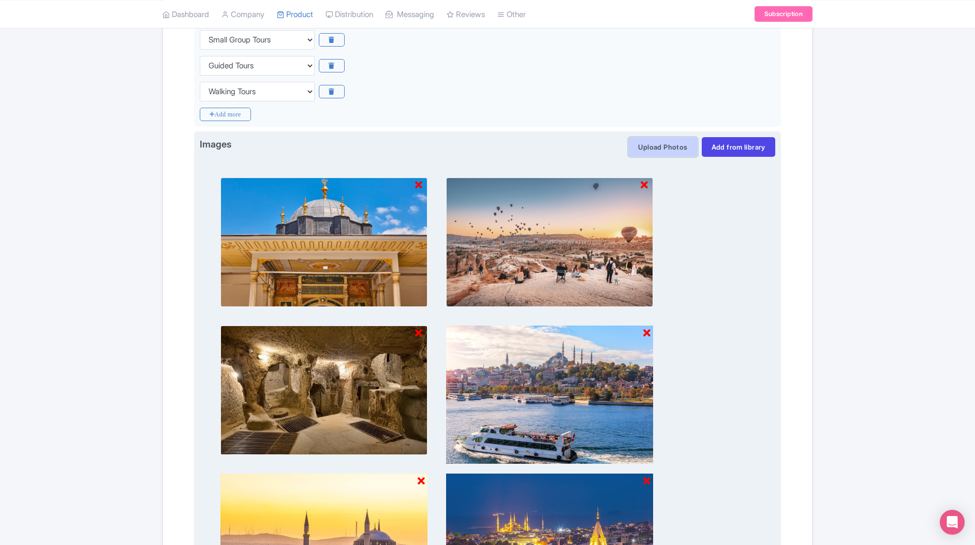
click at [644, 149] on button "Upload Photos" at bounding box center [662, 147] width 69 height 20
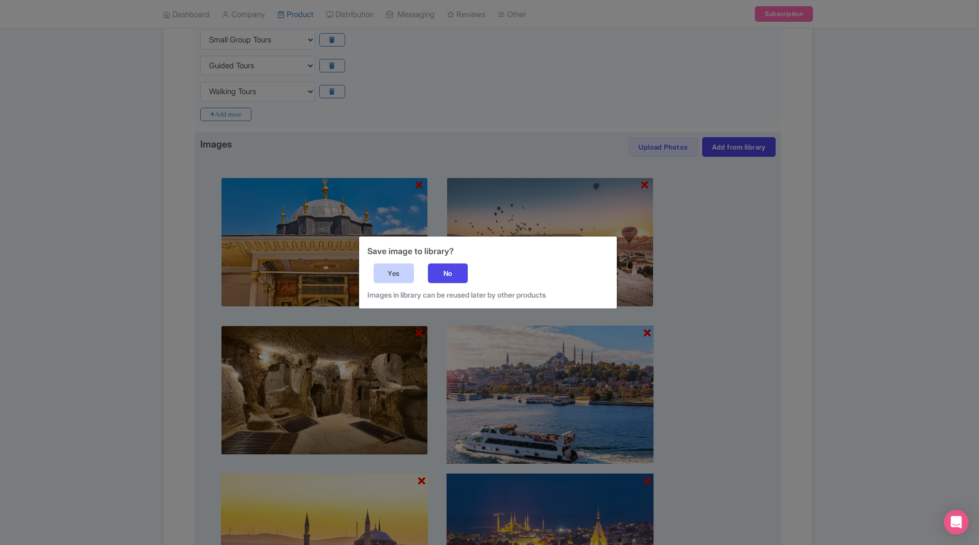
click at [401, 270] on div "Yes" at bounding box center [394, 273] width 40 height 20
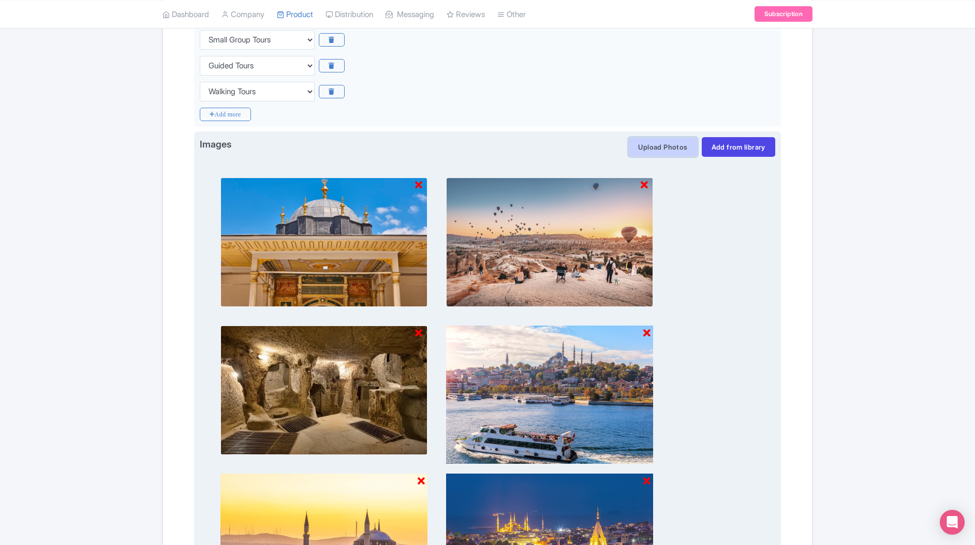
click at [655, 146] on button "Upload Photos" at bounding box center [662, 147] width 69 height 20
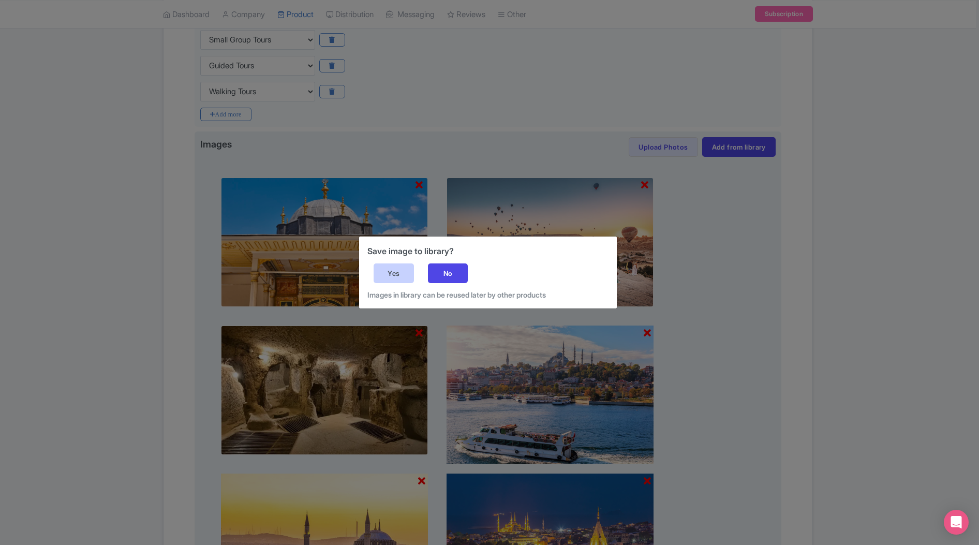
click at [389, 274] on div "Yes" at bounding box center [394, 273] width 40 height 20
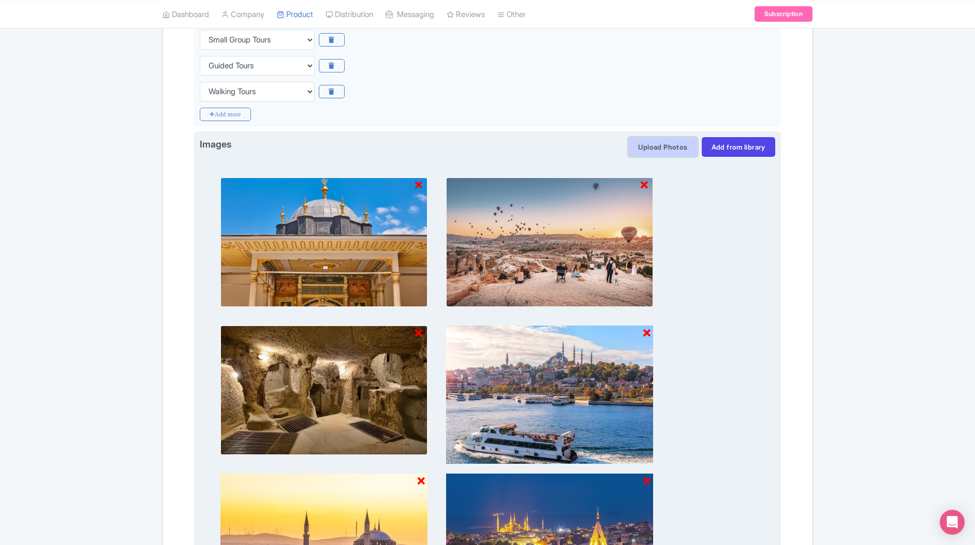
click at [657, 143] on button "Upload Photos" at bounding box center [662, 147] width 69 height 20
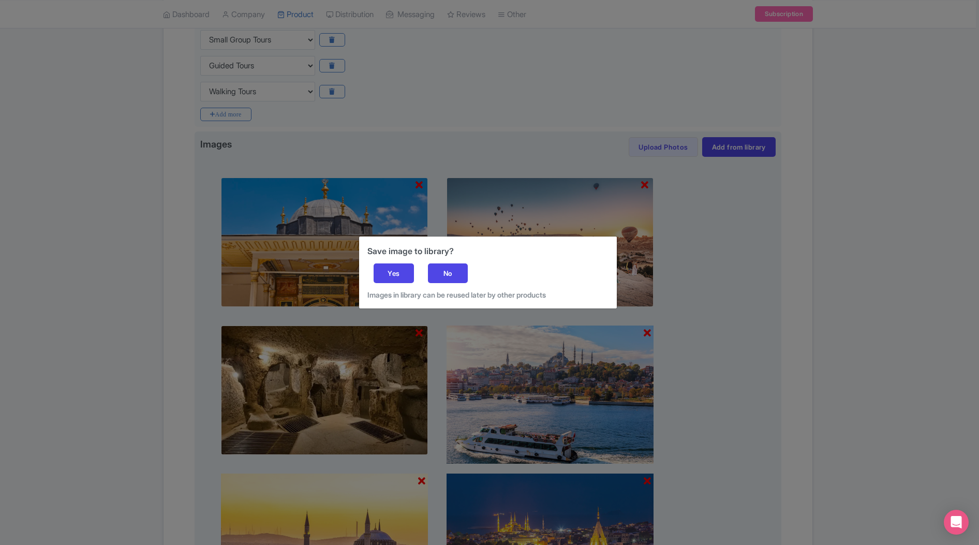
drag, startPoint x: 393, startPoint y: 275, endPoint x: 215, endPoint y: 255, distance: 178.7
click at [393, 275] on div "Yes" at bounding box center [394, 273] width 40 height 20
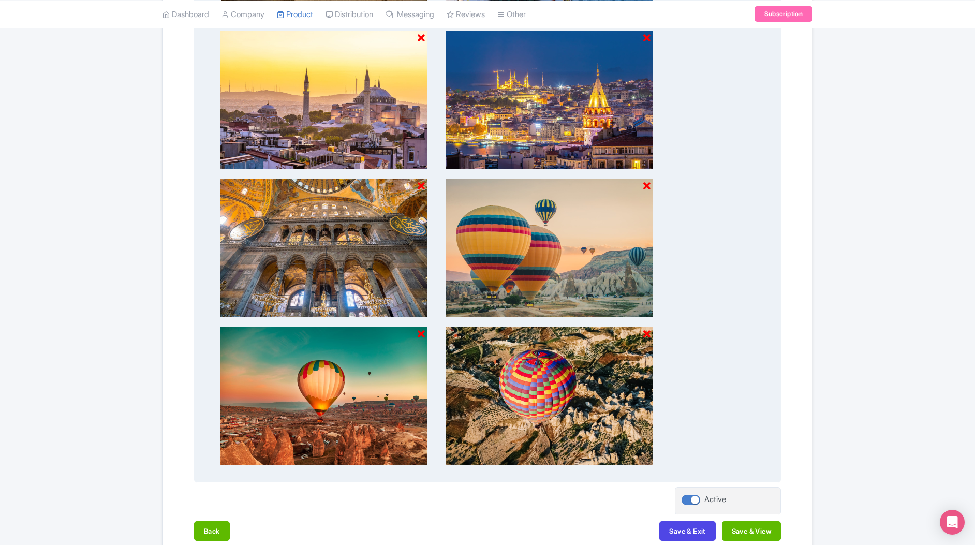
scroll to position [779, 0]
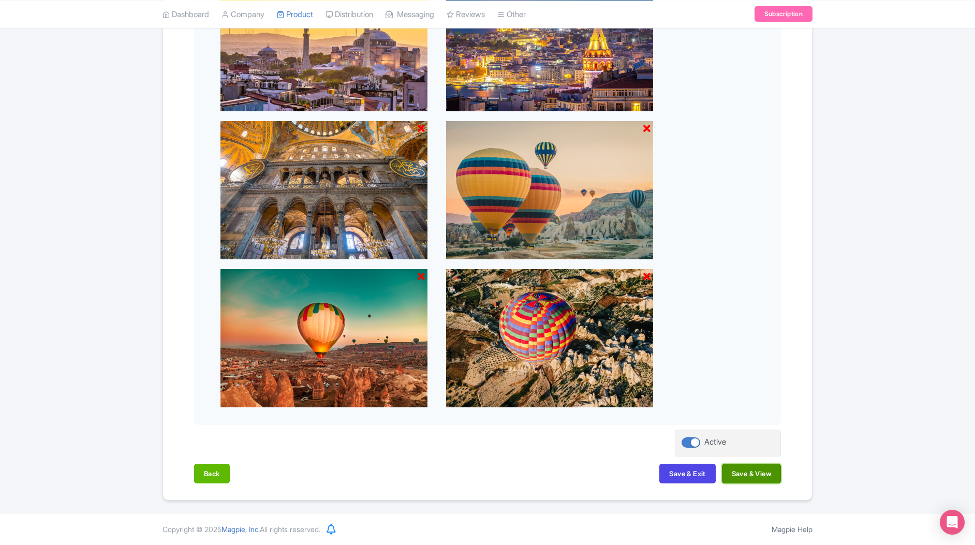
click at [755, 479] on button "Save & View" at bounding box center [751, 474] width 59 height 20
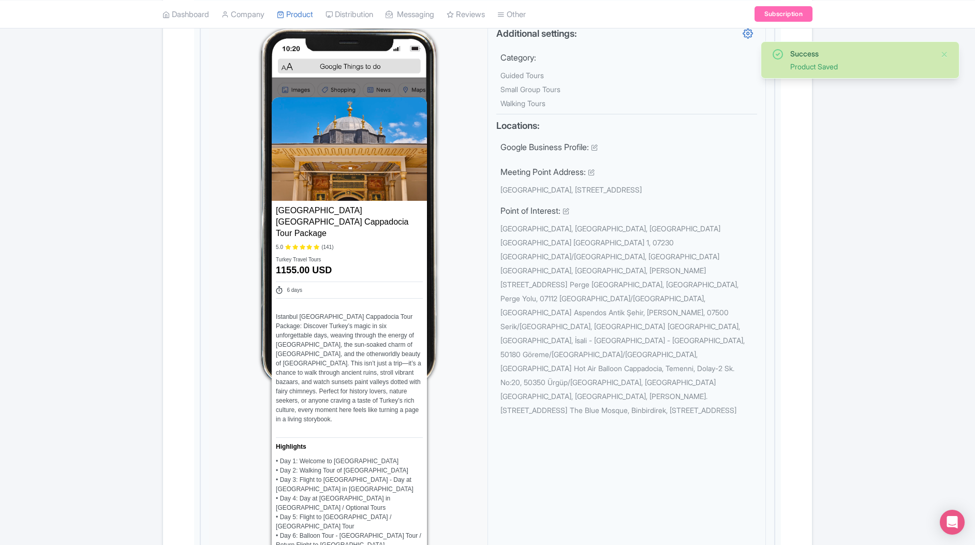
scroll to position [375, 0]
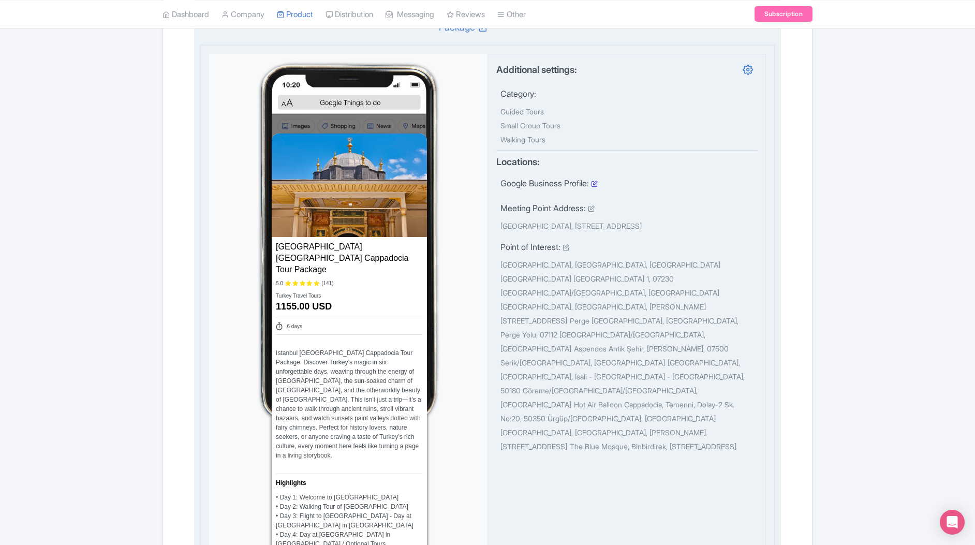
click at [598, 180] on icon at bounding box center [594, 183] width 7 height 7
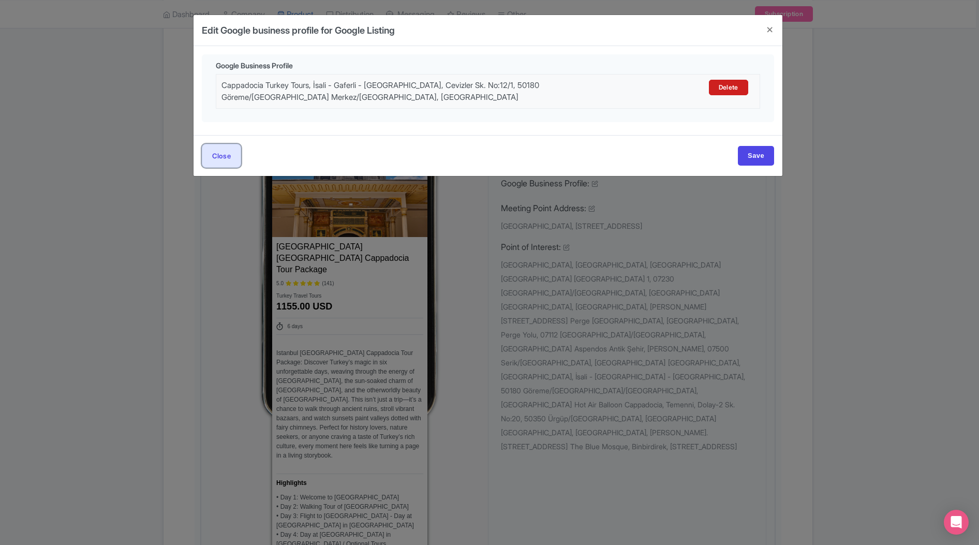
click at [221, 156] on button "Close" at bounding box center [221, 155] width 39 height 23
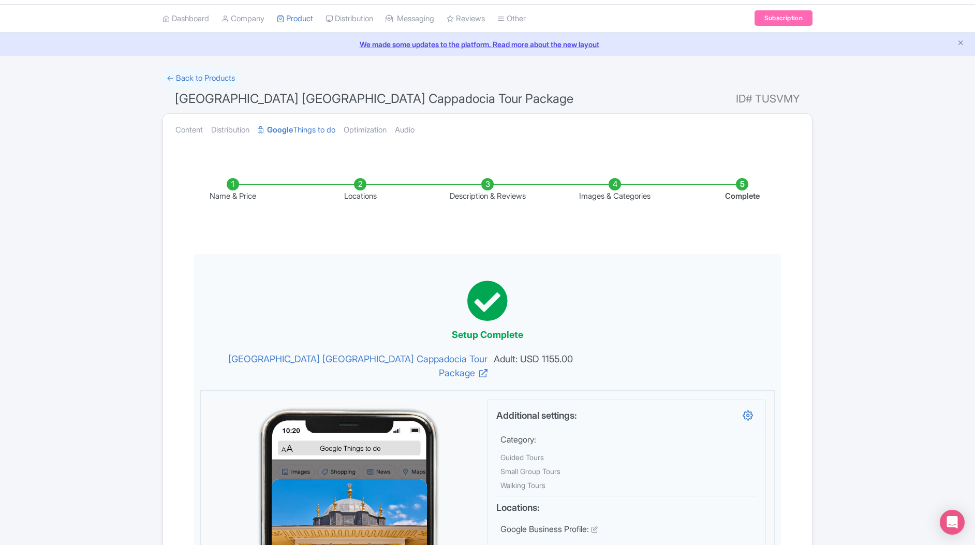
scroll to position [0, 0]
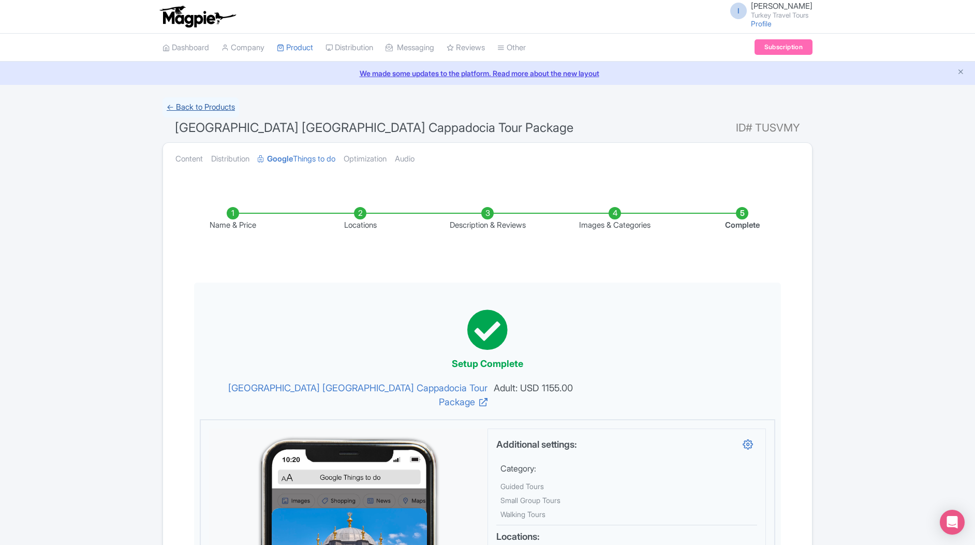
click at [183, 106] on link "← Back to Products" at bounding box center [201, 107] width 77 height 20
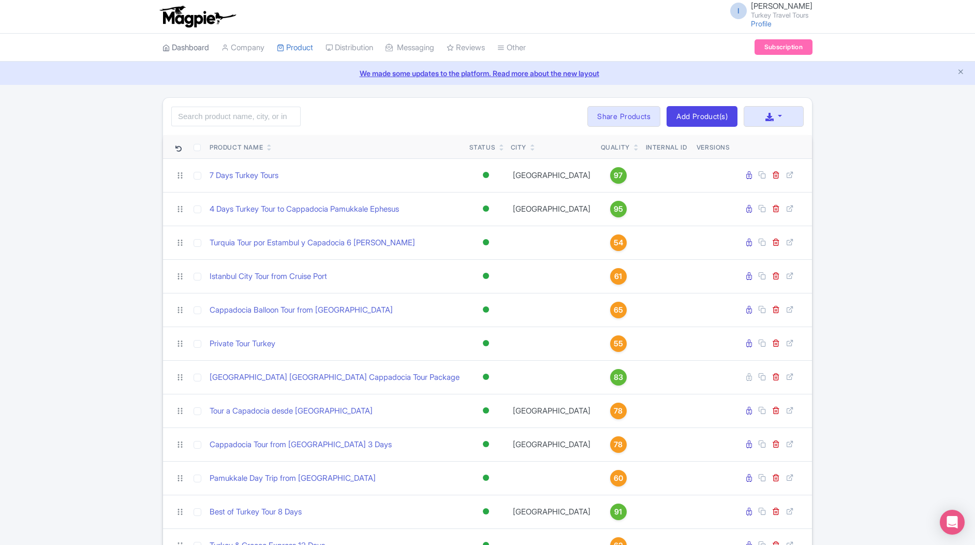
click at [195, 50] on link "Dashboard" at bounding box center [186, 48] width 47 height 28
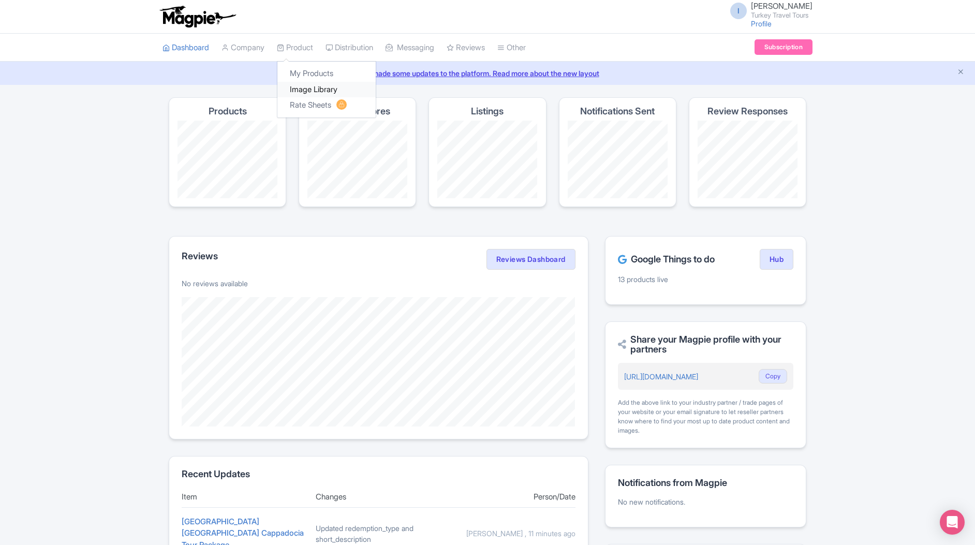
click at [329, 87] on link "Image Library" at bounding box center [326, 90] width 98 height 16
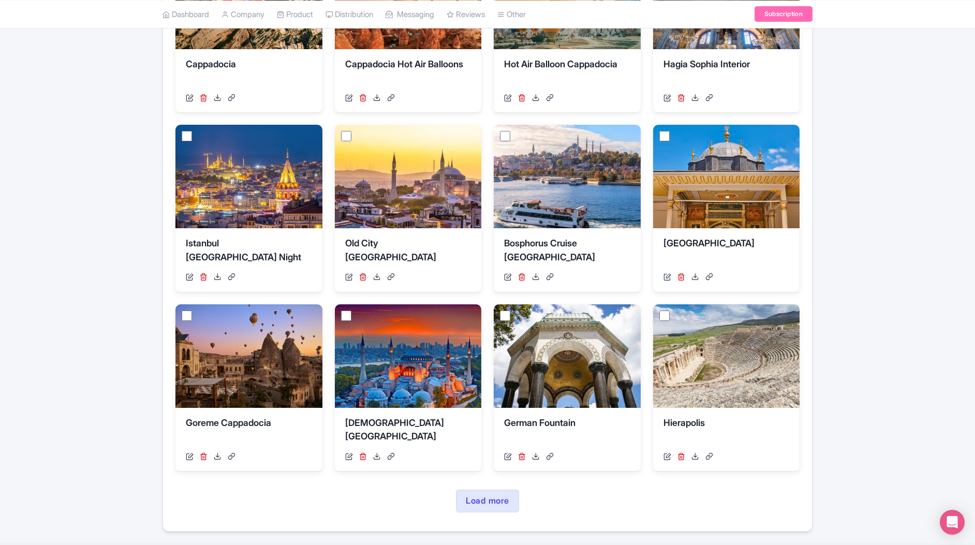
scroll to position [290, 0]
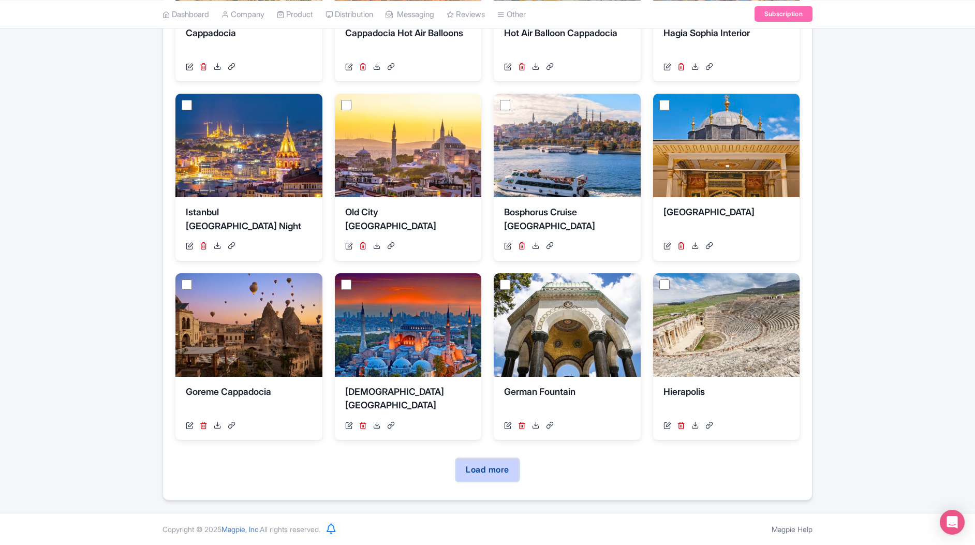
click at [477, 465] on link "Load more" at bounding box center [487, 470] width 63 height 23
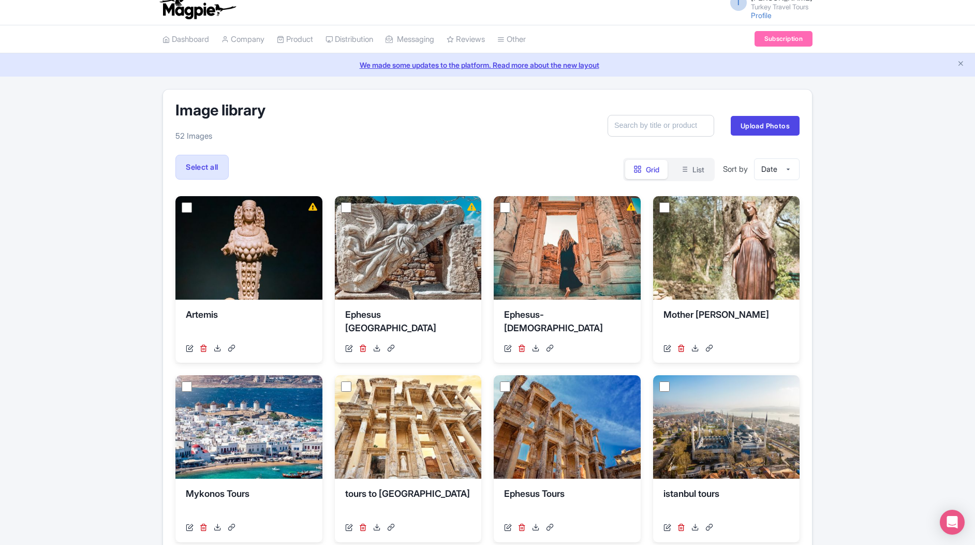
scroll to position [0, 0]
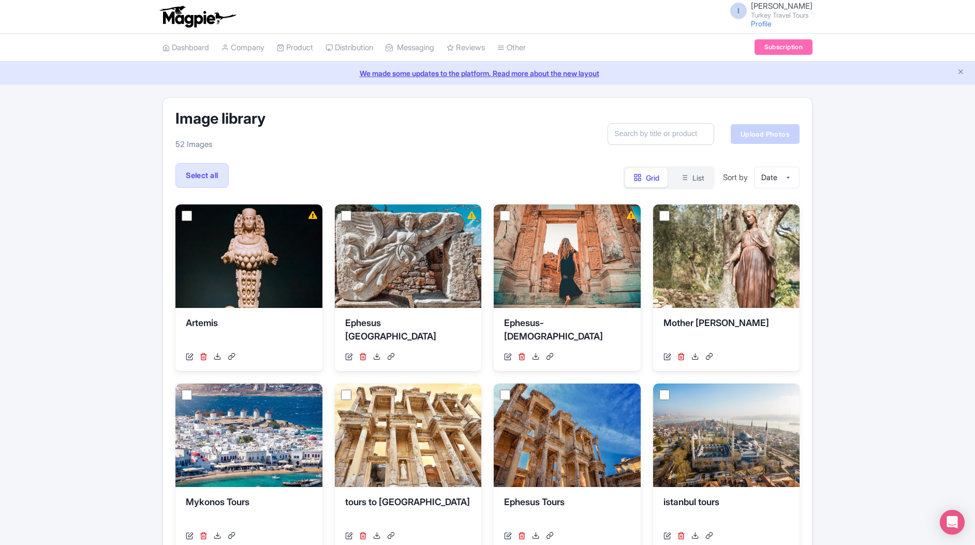
click at [757, 135] on link "Upload Photos" at bounding box center [765, 134] width 69 height 20
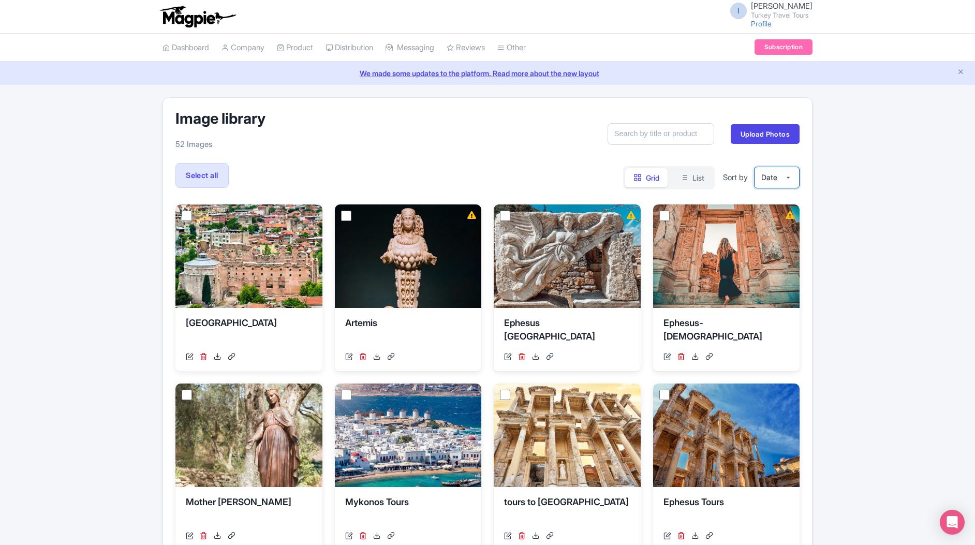
click at [789, 173] on select "Date Size Name" at bounding box center [777, 178] width 46 height 22
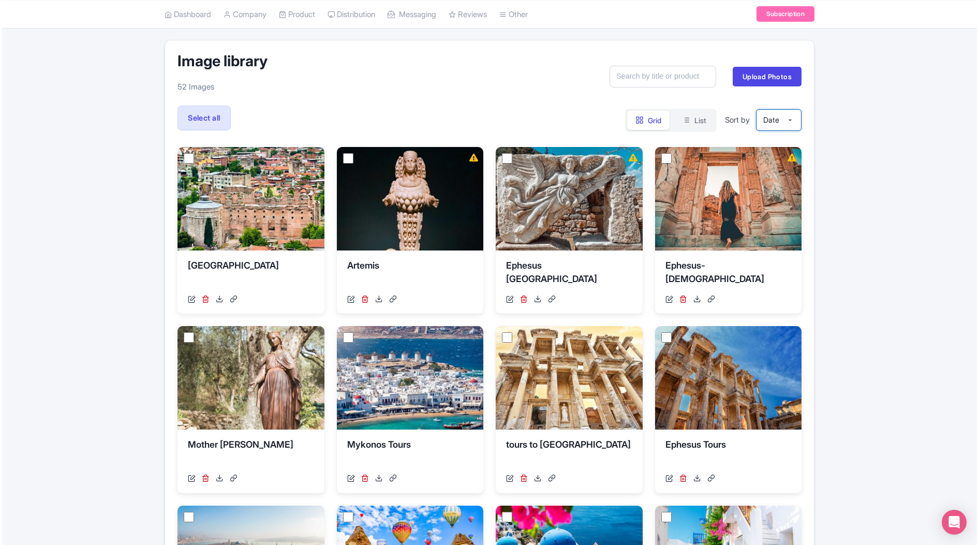
scroll to position [63, 0]
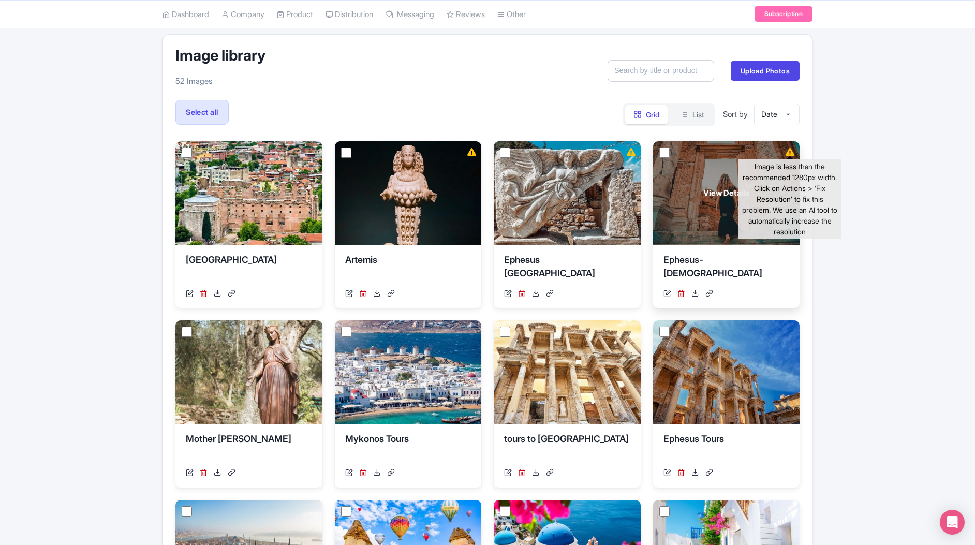
click at [789, 154] on icon at bounding box center [790, 152] width 9 height 8
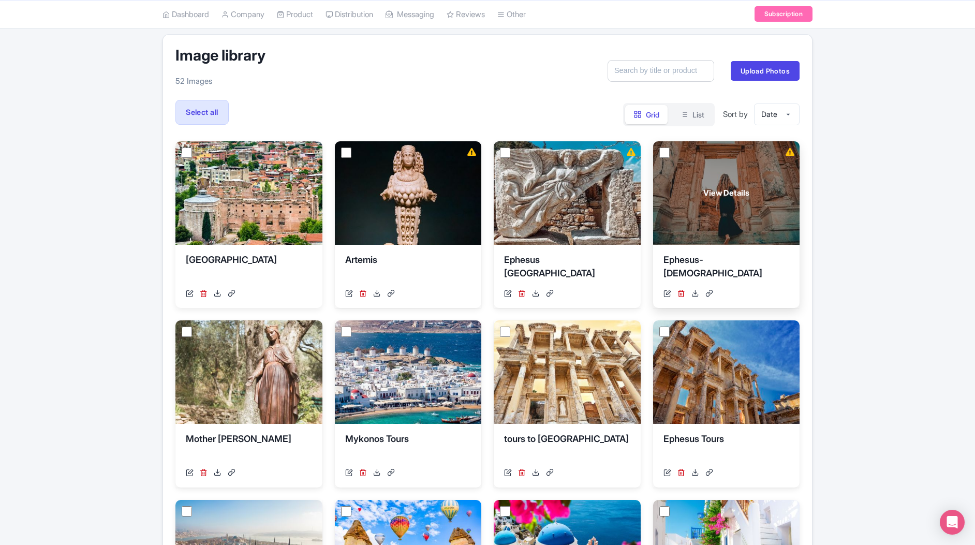
click at [729, 198] on span "View Details" at bounding box center [726, 193] width 46 height 12
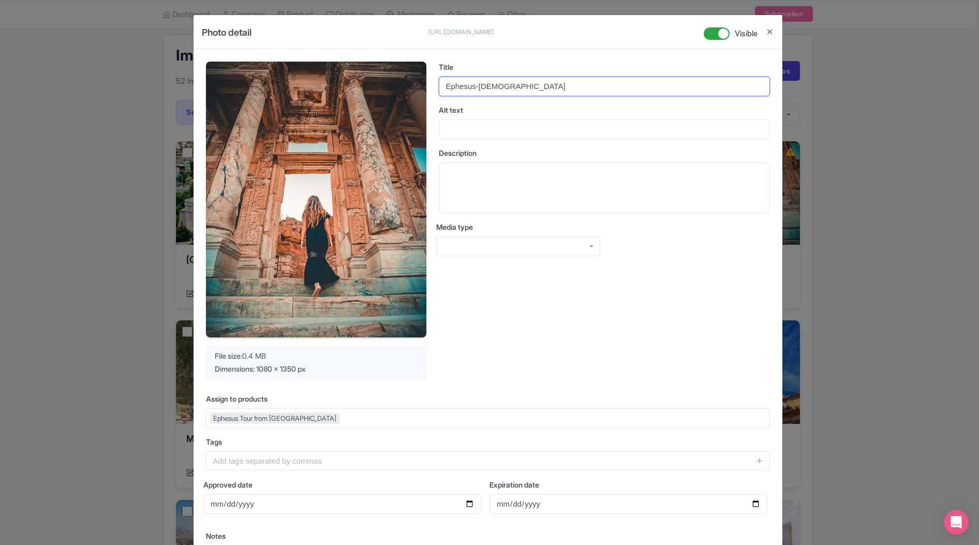
drag, startPoint x: 476, startPoint y: 82, endPoint x: 527, endPoint y: 86, distance: 51.5
click at [527, 86] on input "Ephesus-Lady" at bounding box center [604, 87] width 331 height 20
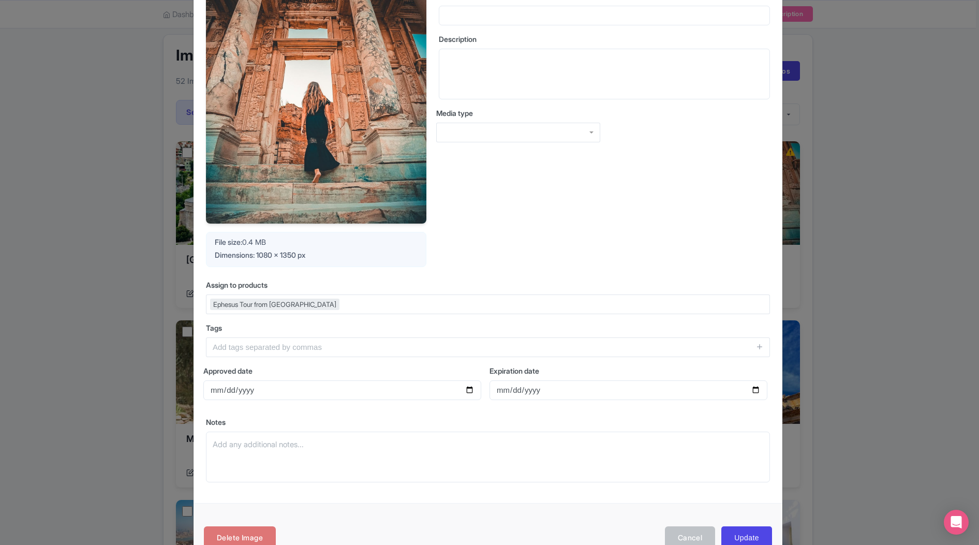
scroll to position [143, 0]
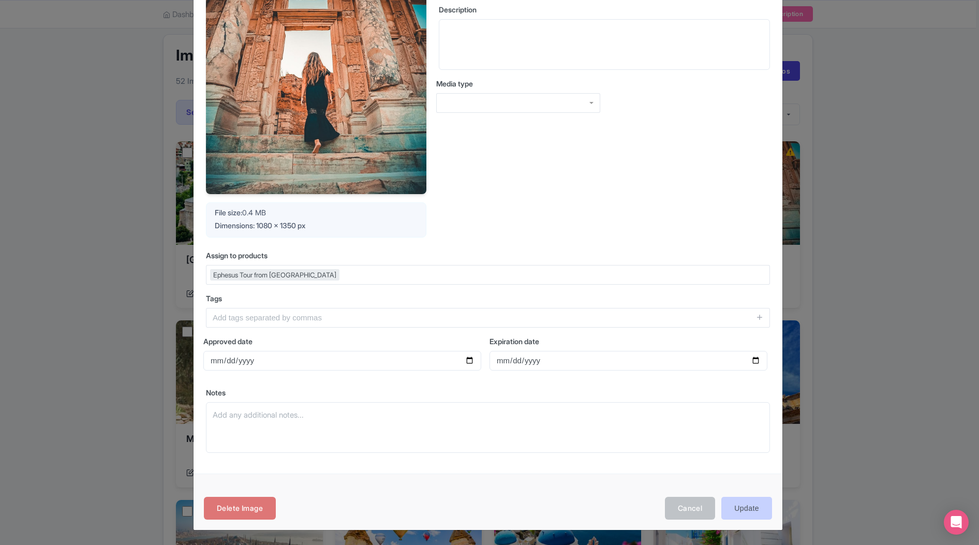
type input "Ephesus tours"
click at [758, 512] on input "Update" at bounding box center [747, 508] width 51 height 23
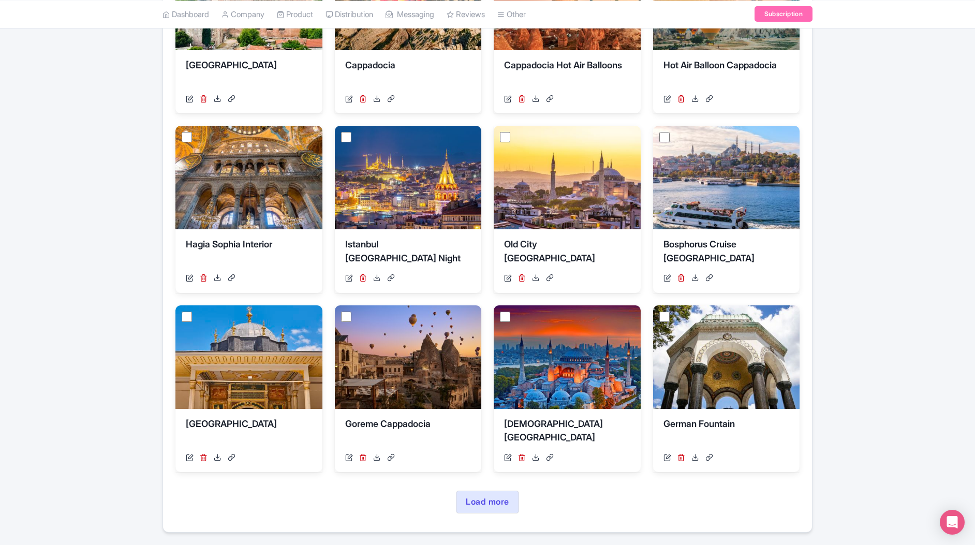
scroll to position [290, 0]
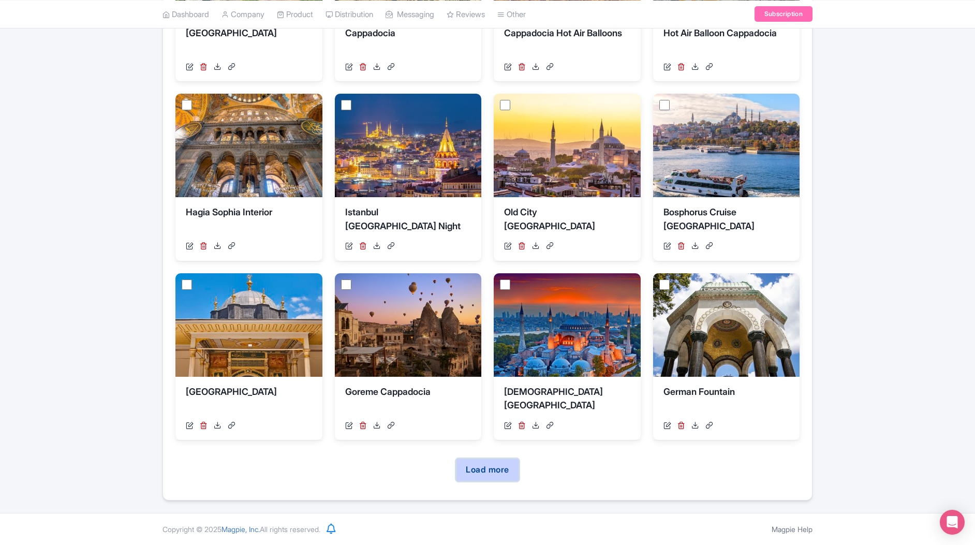
click at [503, 474] on link "Load more" at bounding box center [487, 470] width 63 height 23
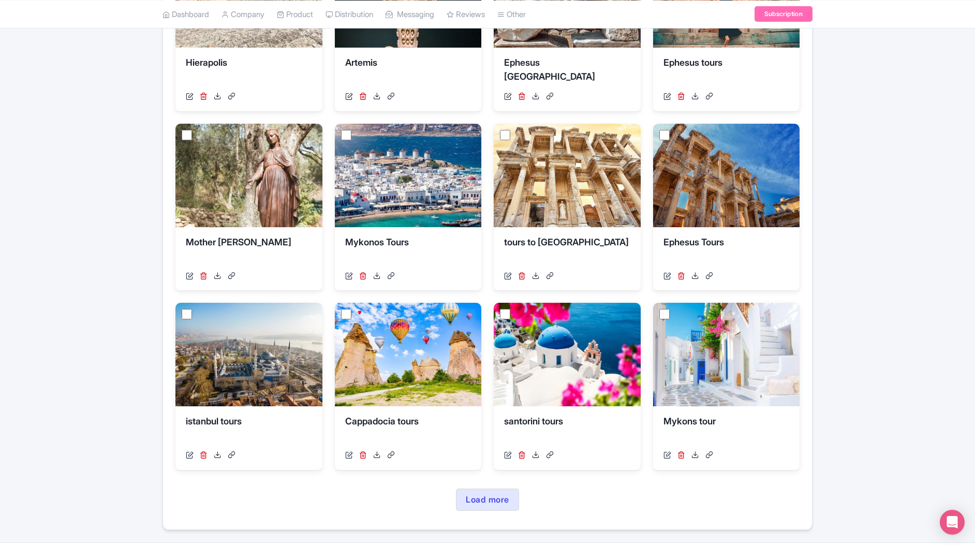
scroll to position [828, 0]
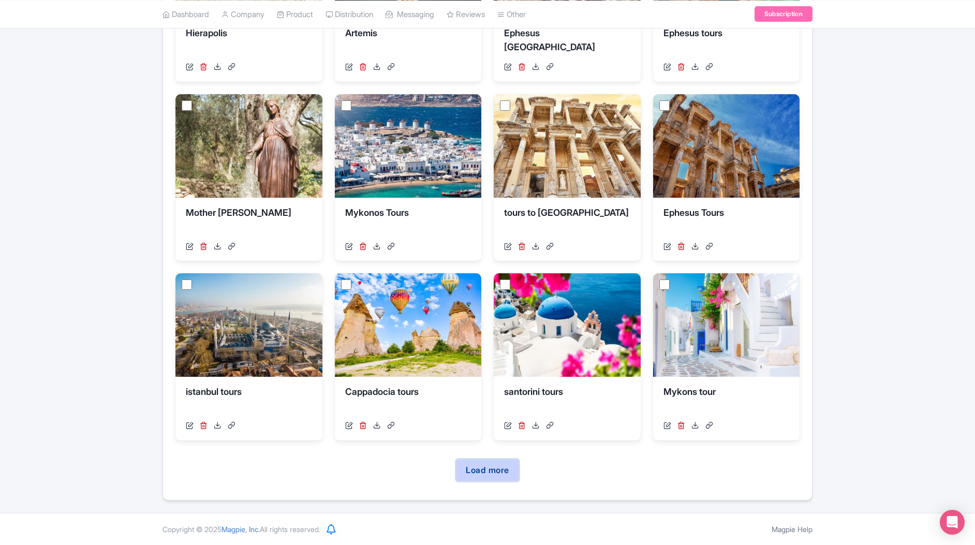
click at [495, 472] on link "Load more" at bounding box center [487, 470] width 63 height 23
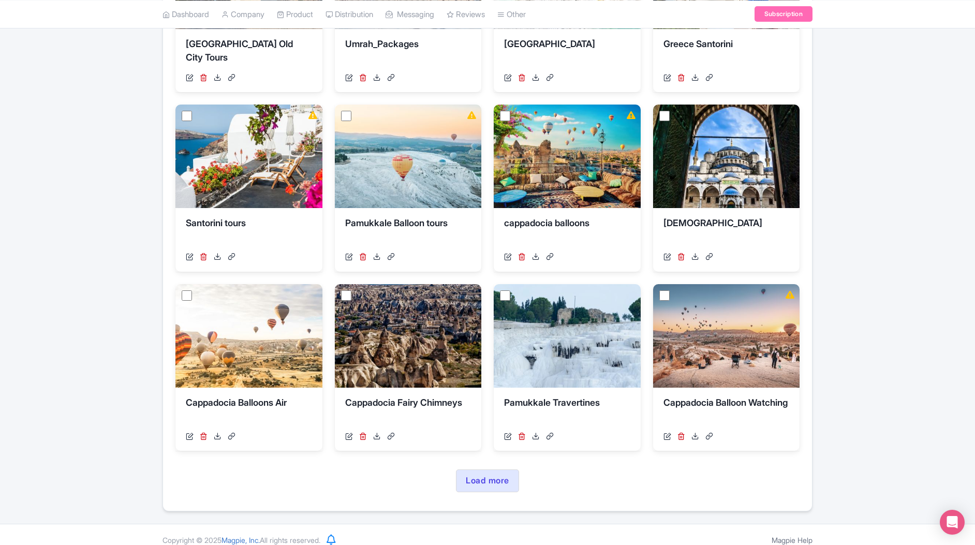
scroll to position [1366, 0]
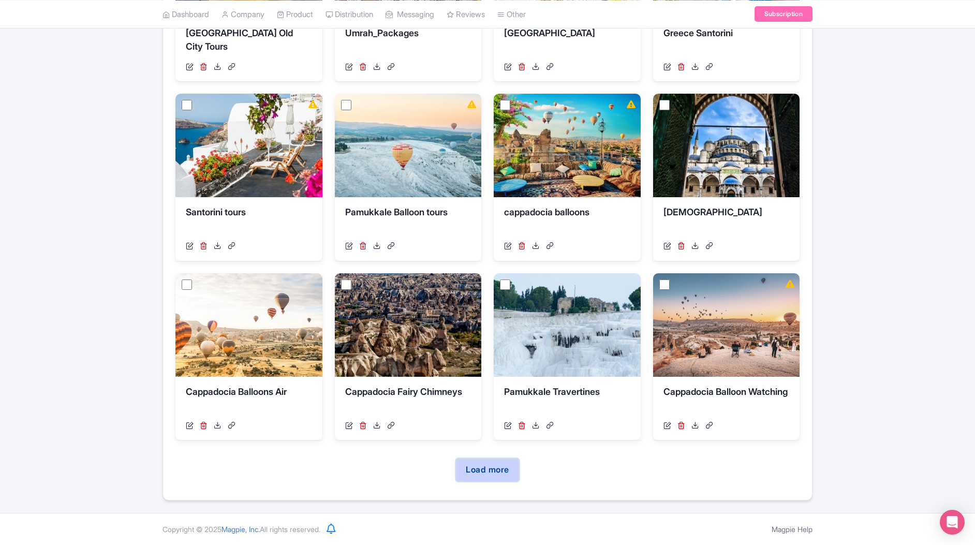
click at [488, 464] on link "Load more" at bounding box center [487, 470] width 63 height 23
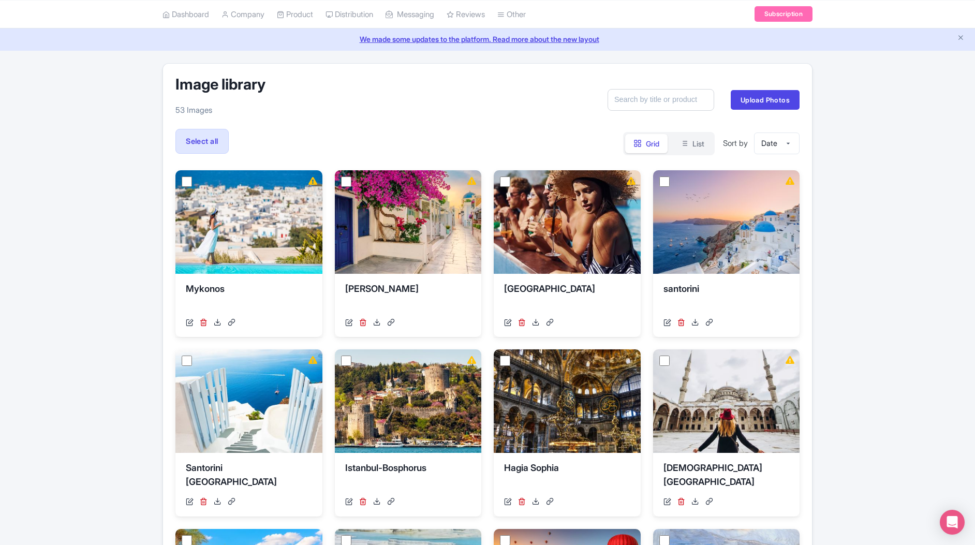
scroll to position [0, 0]
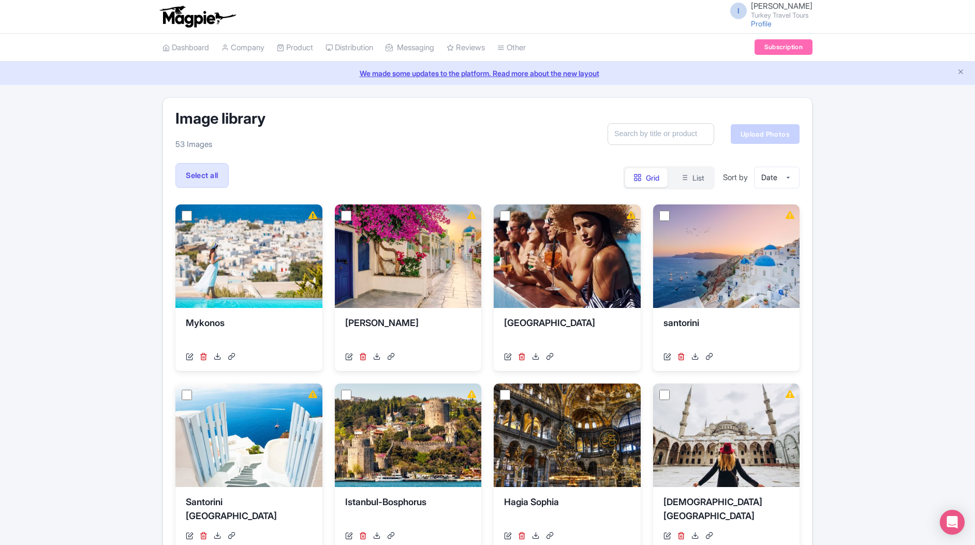
click at [754, 140] on link "Upload Photos" at bounding box center [765, 134] width 69 height 20
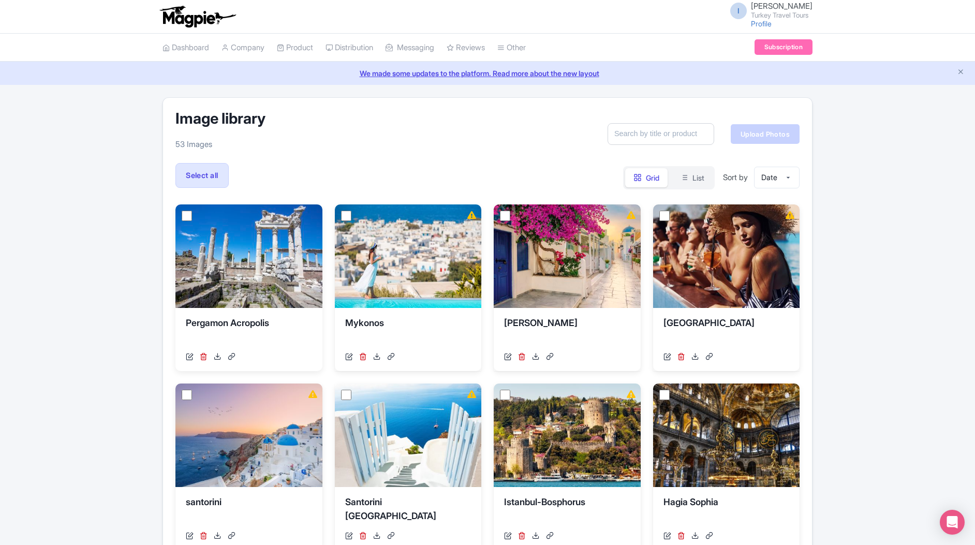
click at [773, 133] on link "Upload Photos" at bounding box center [765, 134] width 69 height 20
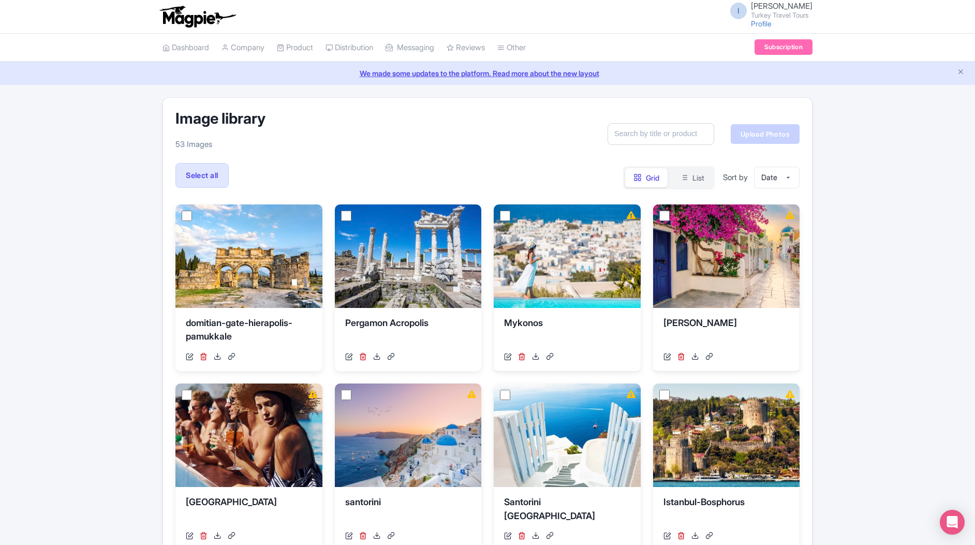
click at [774, 137] on link "Upload Photos" at bounding box center [765, 134] width 69 height 20
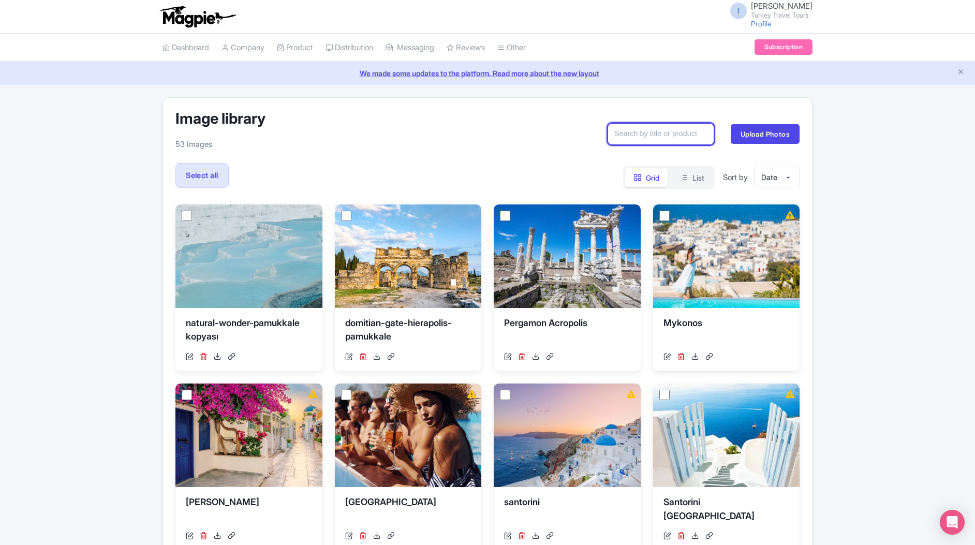
click at [680, 140] on input "text" at bounding box center [661, 134] width 107 height 22
type input "[PERSON_NAME]"
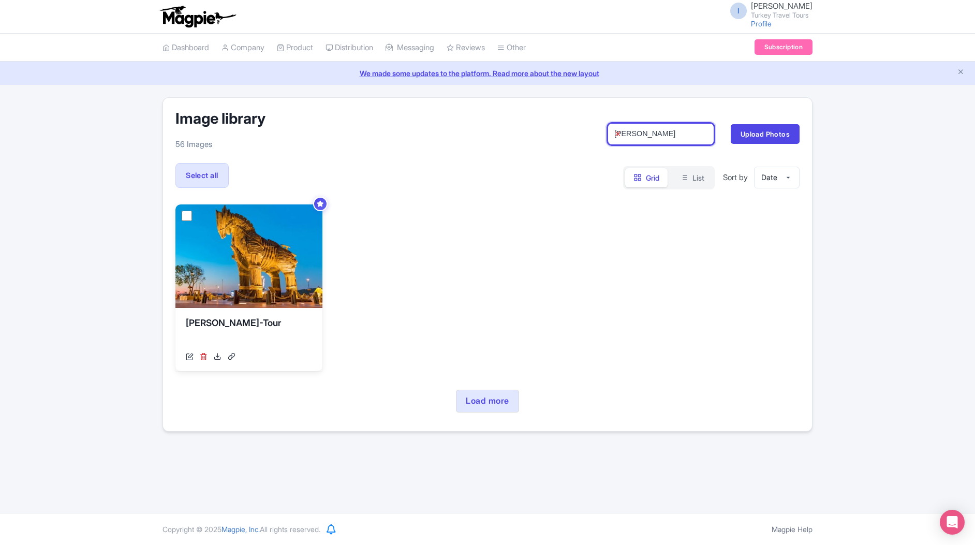
click at [640, 135] on input "[PERSON_NAME]" at bounding box center [661, 134] width 107 height 22
type input "ephesus"
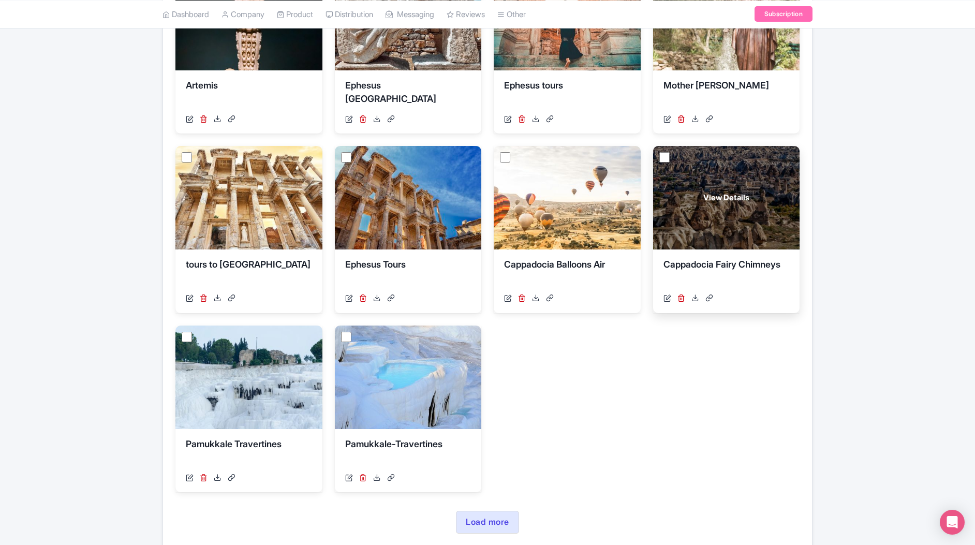
scroll to position [290, 0]
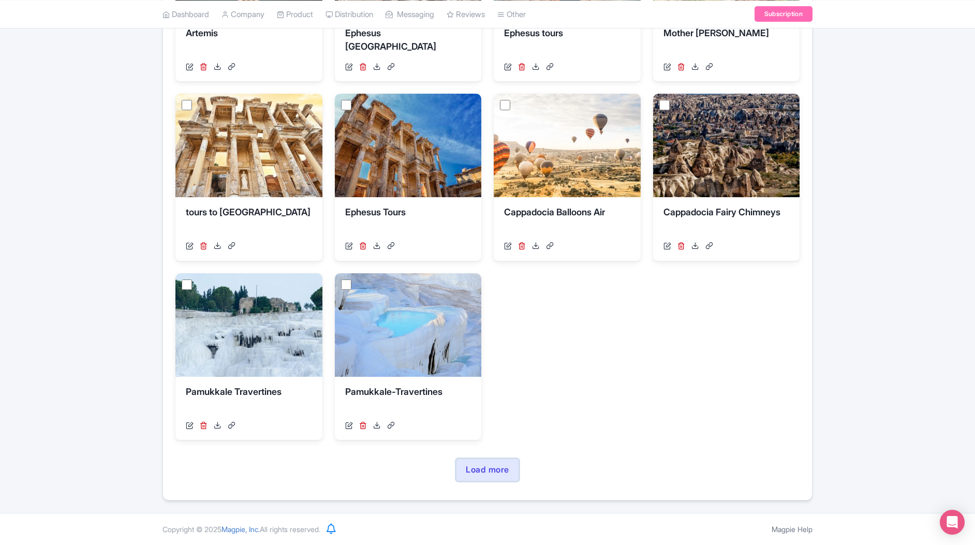
click at [485, 463] on link "Load more" at bounding box center [487, 470] width 63 height 23
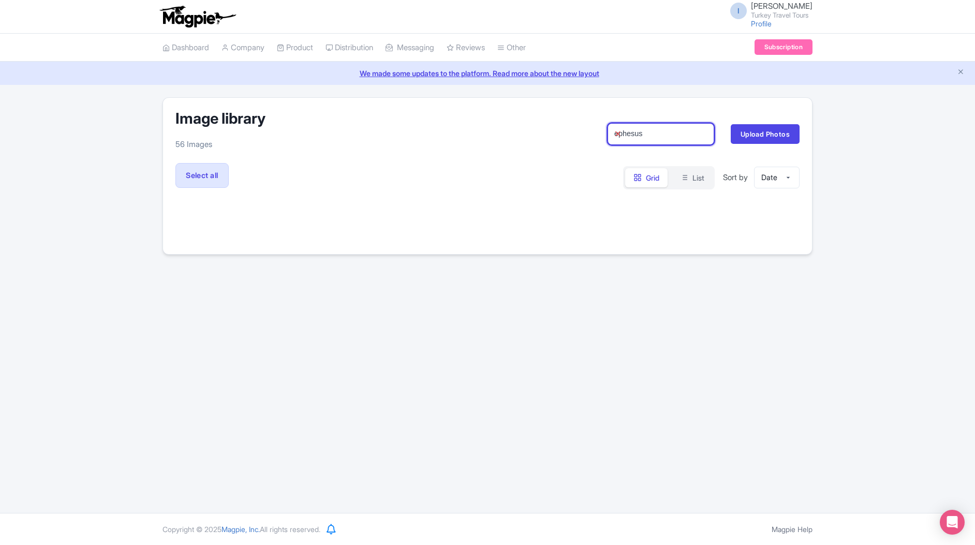
click at [651, 133] on input "ephesus" at bounding box center [661, 134] width 107 height 22
type input "[GEOGRAPHIC_DATA]"
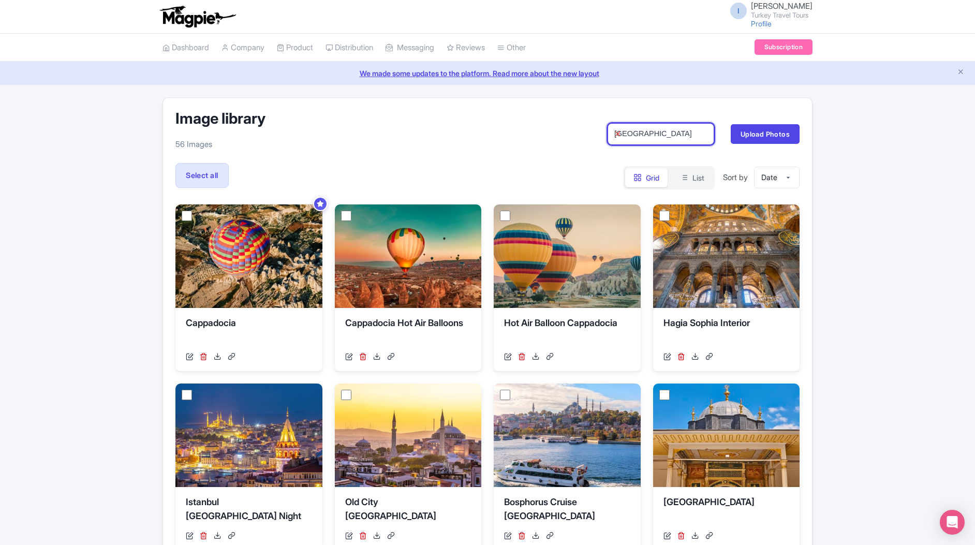
drag, startPoint x: 662, startPoint y: 138, endPoint x: 585, endPoint y: 133, distance: 77.3
click at [585, 133] on div "Image library 56 Images [GEOGRAPHIC_DATA] Search Upload Photos" at bounding box center [487, 134] width 624 height 48
type input "cappadocia"
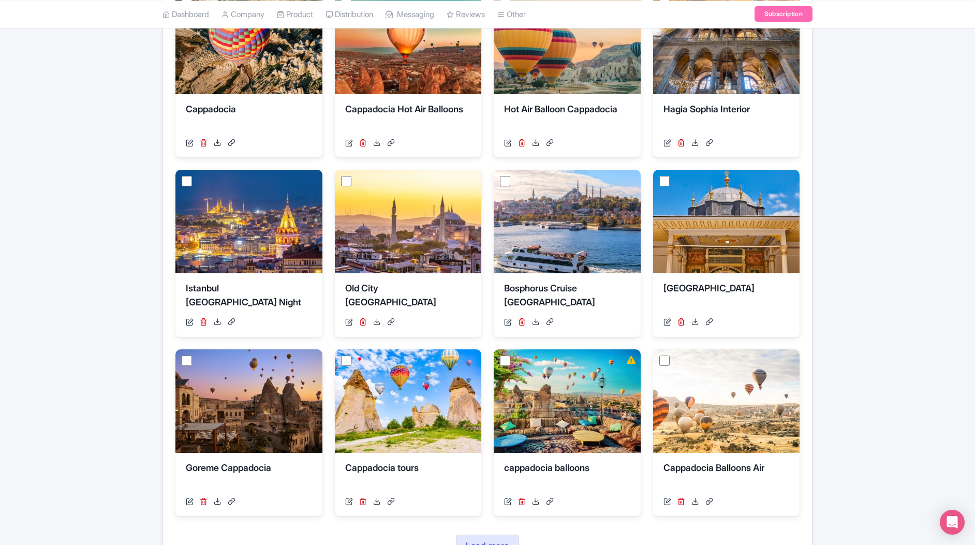
scroll to position [290, 0]
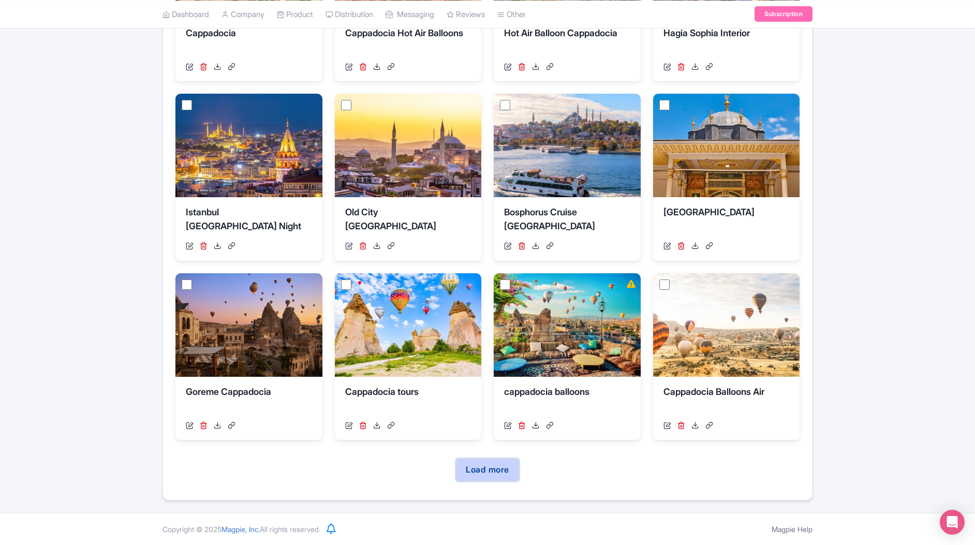
click at [485, 472] on link "Load more" at bounding box center [487, 470] width 63 height 23
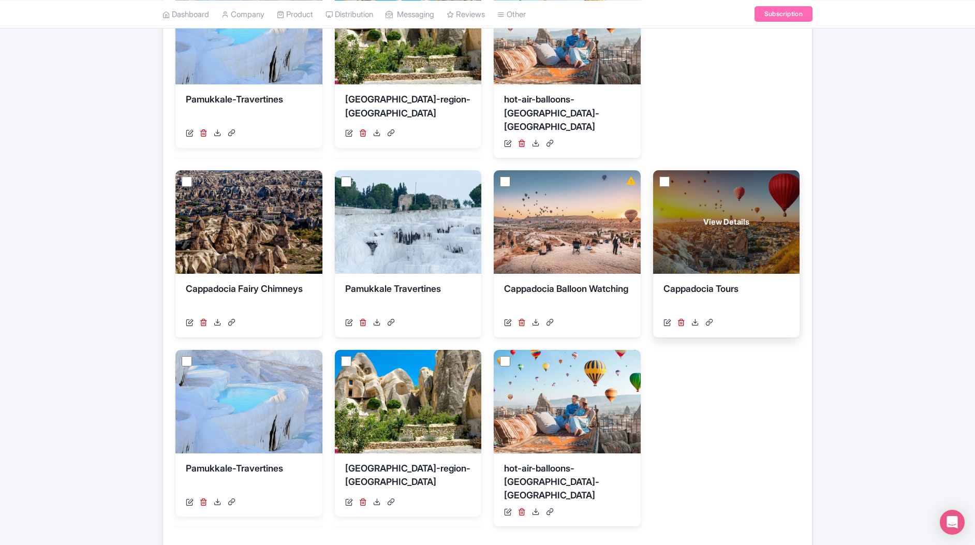
scroll to position [469, 0]
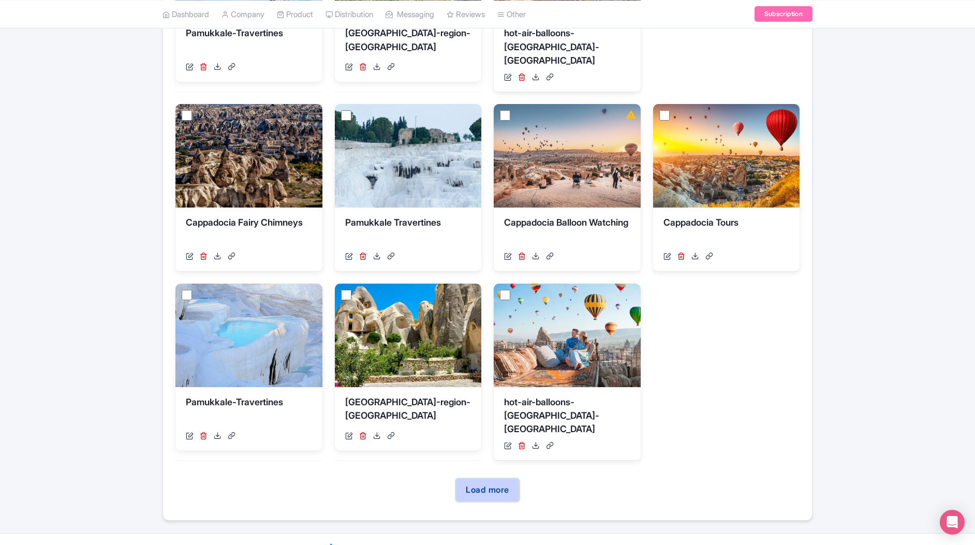
click at [491, 479] on link "Load more" at bounding box center [487, 490] width 63 height 23
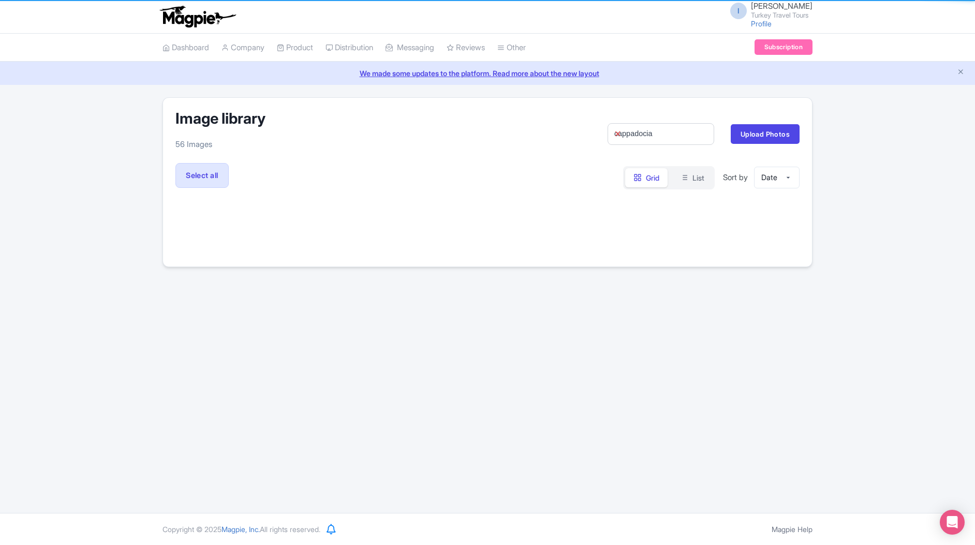
scroll to position [0, 0]
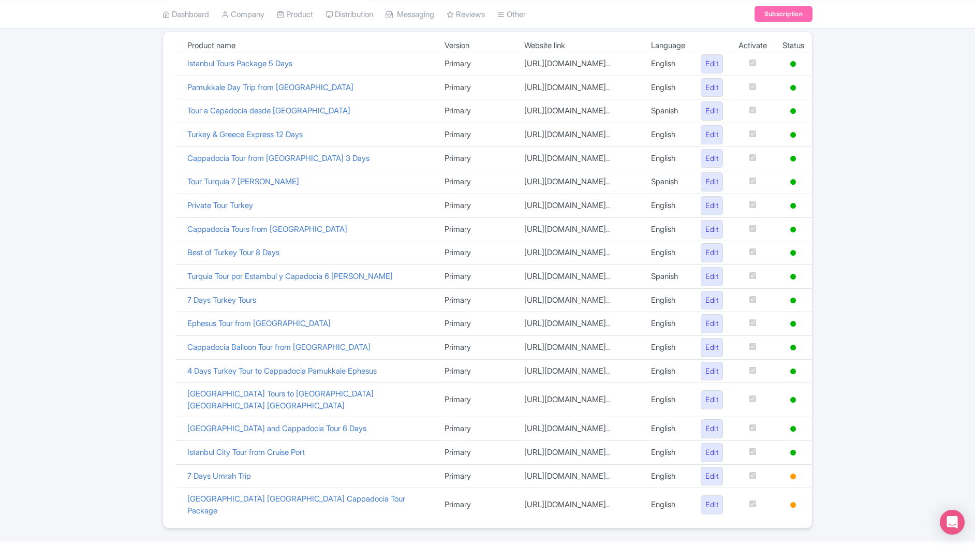
scroll to position [221, 0]
